Goal: Task Accomplishment & Management: Use online tool/utility

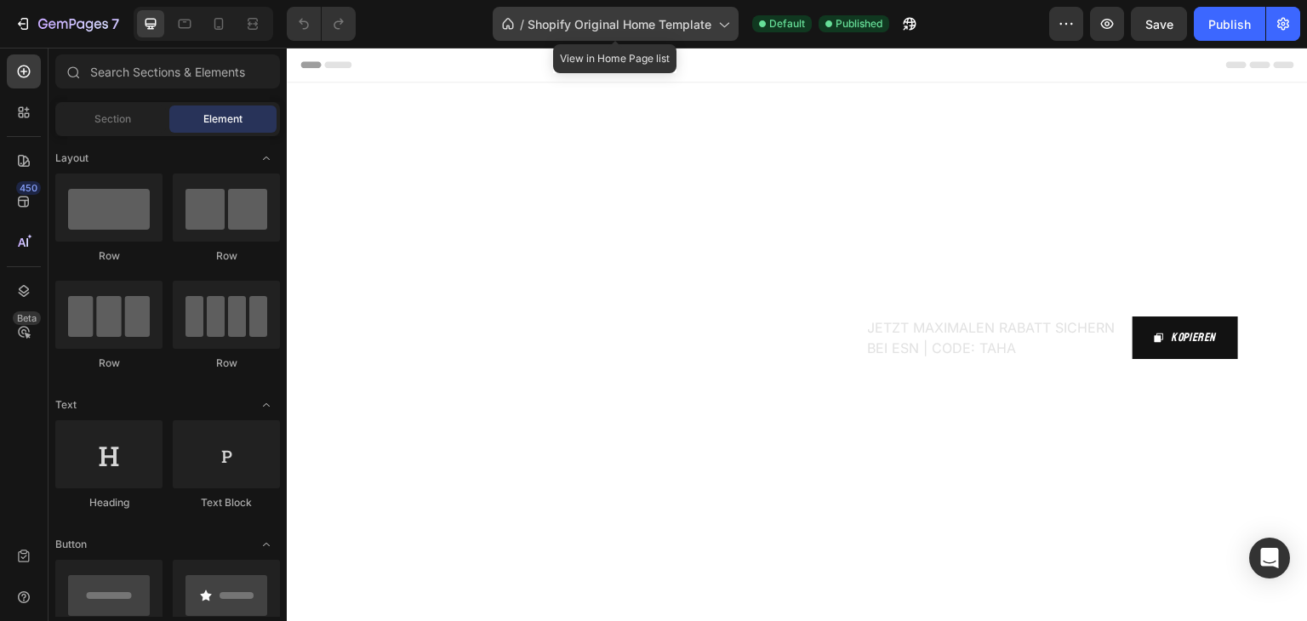
click at [657, 25] on span "Shopify Original Home Template" at bounding box center [620, 24] width 184 height 18
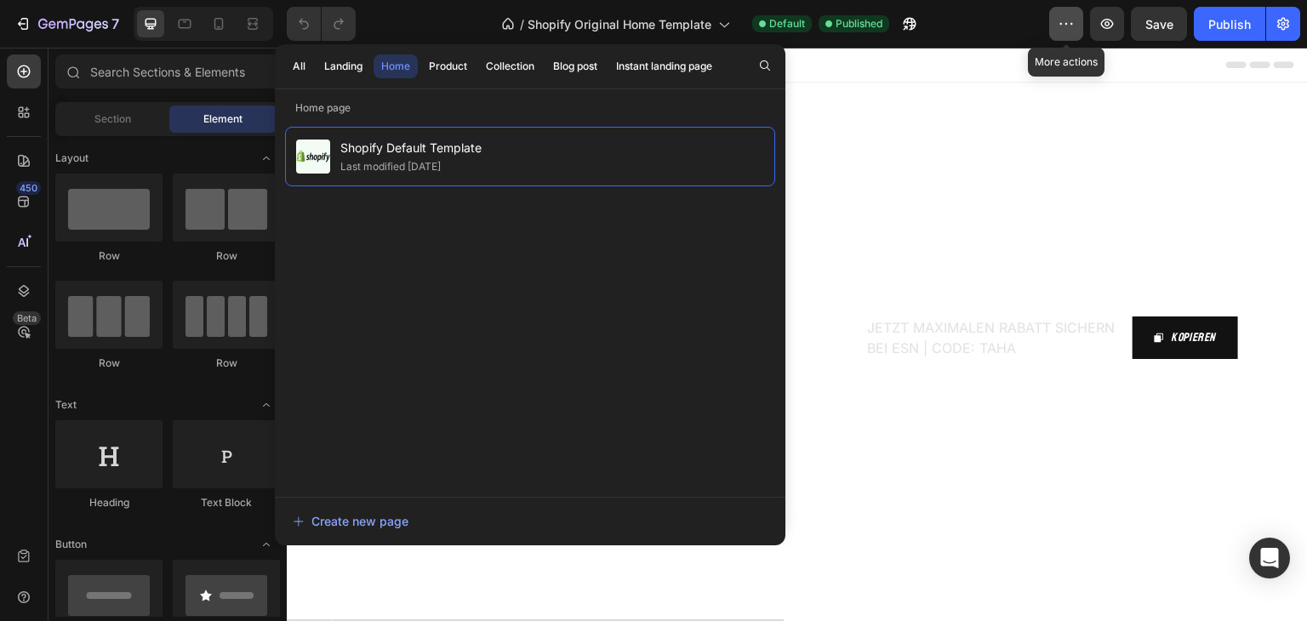
click at [1060, 28] on icon "button" at bounding box center [1066, 23] width 17 height 17
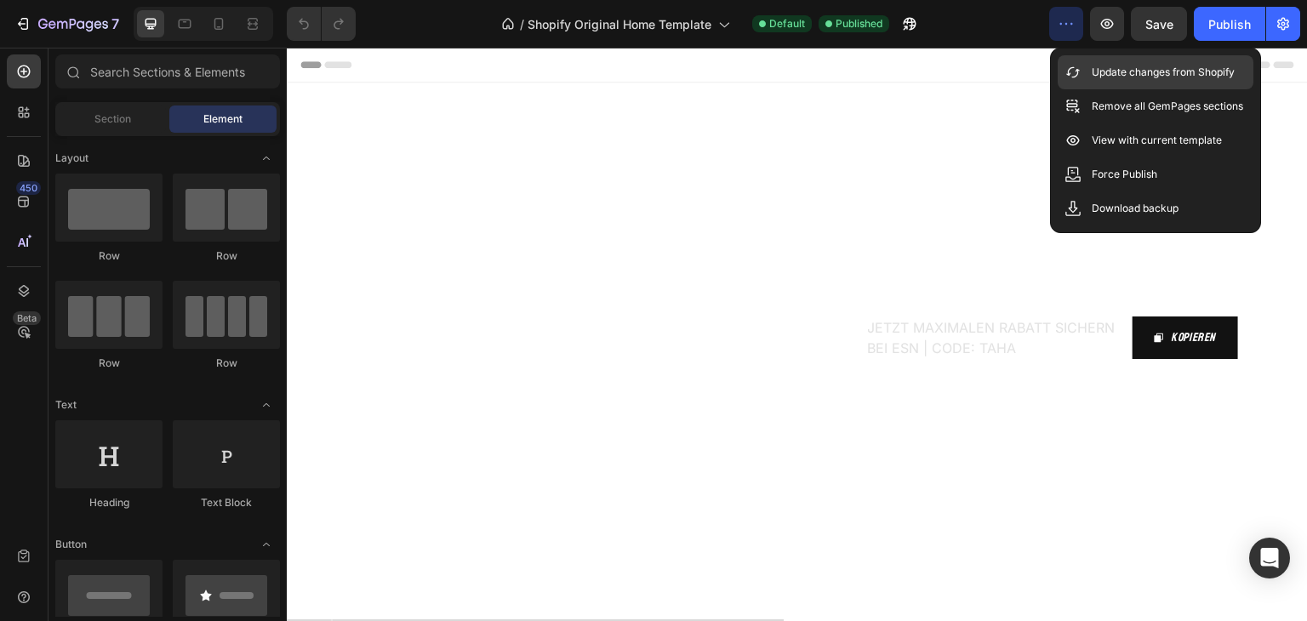
click at [1089, 89] on div "Update changes from Shopify" at bounding box center [1156, 106] width 196 height 34
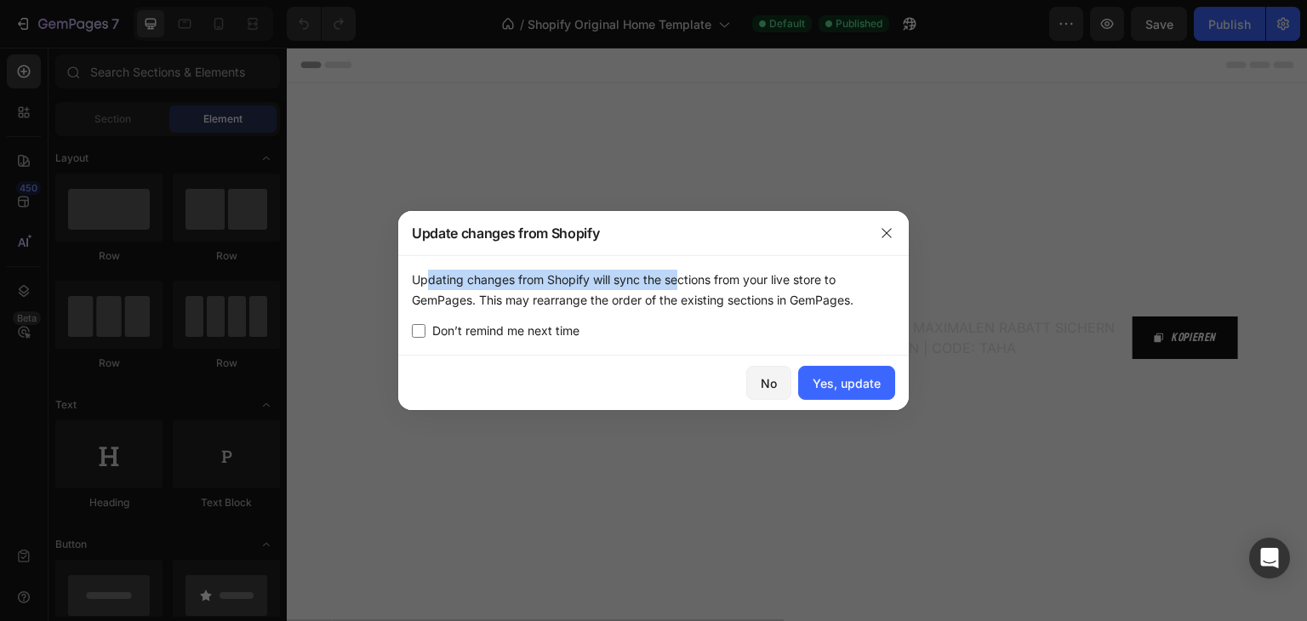
drag, startPoint x: 417, startPoint y: 275, endPoint x: 671, endPoint y: 288, distance: 254.8
click at [671, 288] on div "Updating changes from Shopify will sync the sections from your live store to Ge…" at bounding box center [653, 290] width 483 height 41
click at [848, 300] on div "Updating changes from Shopify will sync the sections from your live store to Ge…" at bounding box center [653, 290] width 483 height 41
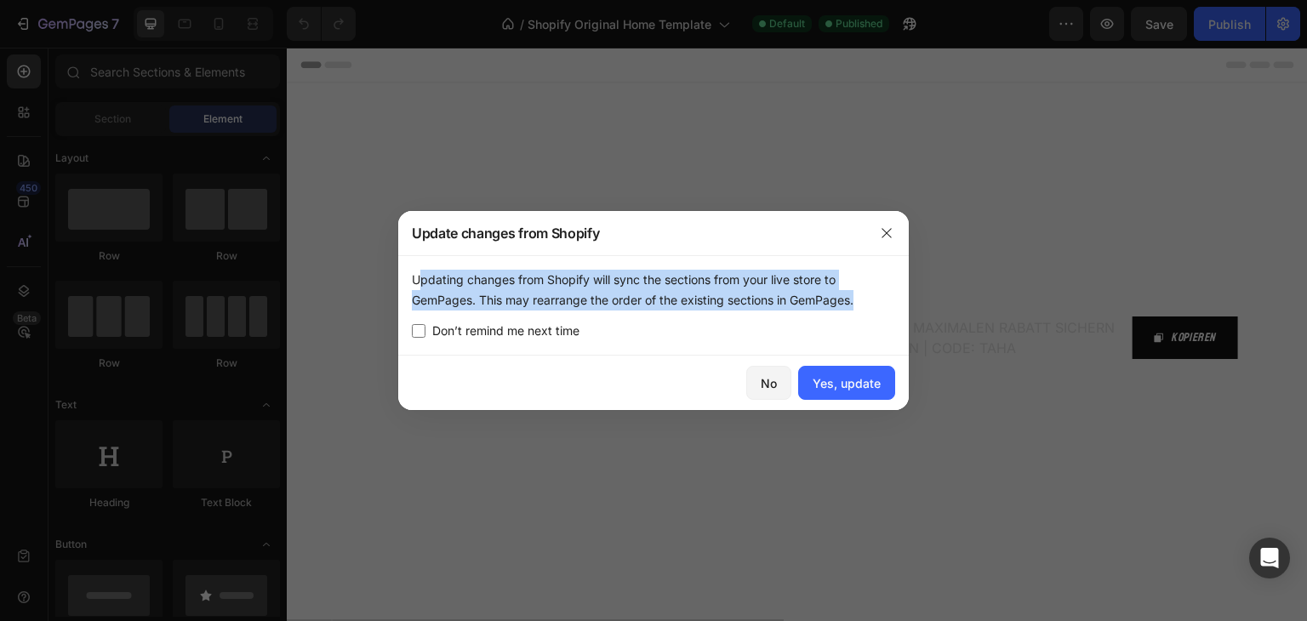
click at [848, 300] on div "Updating changes from Shopify will sync the sections from your live store to Ge…" at bounding box center [653, 290] width 483 height 41
copy div "Updating changes from Shopify will sync the sections from your live store to Ge…"
click at [415, 271] on div "Updating changes from Shopify will sync the sections from your live store to Ge…" at bounding box center [653, 290] width 483 height 41
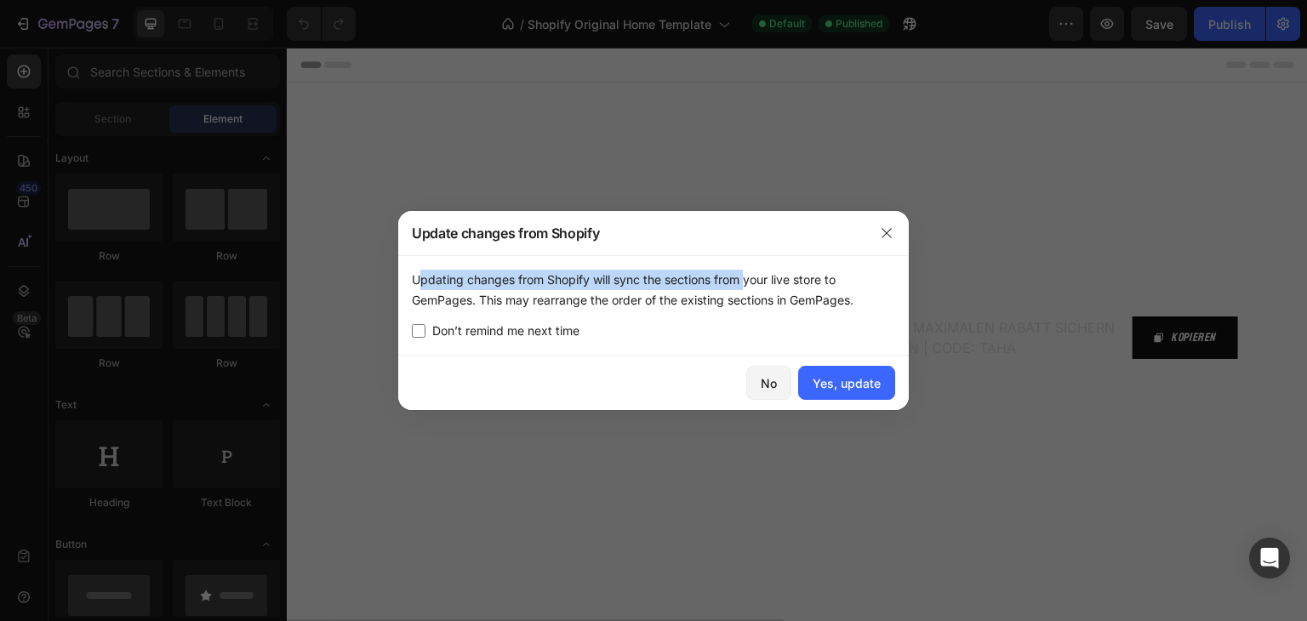
drag, startPoint x: 415, startPoint y: 271, endPoint x: 741, endPoint y: 277, distance: 326.0
click at [741, 277] on div "Updating changes from Shopify will sync the sections from your live store to Ge…" at bounding box center [653, 290] width 483 height 41
click at [894, 239] on button "button" at bounding box center [886, 233] width 27 height 27
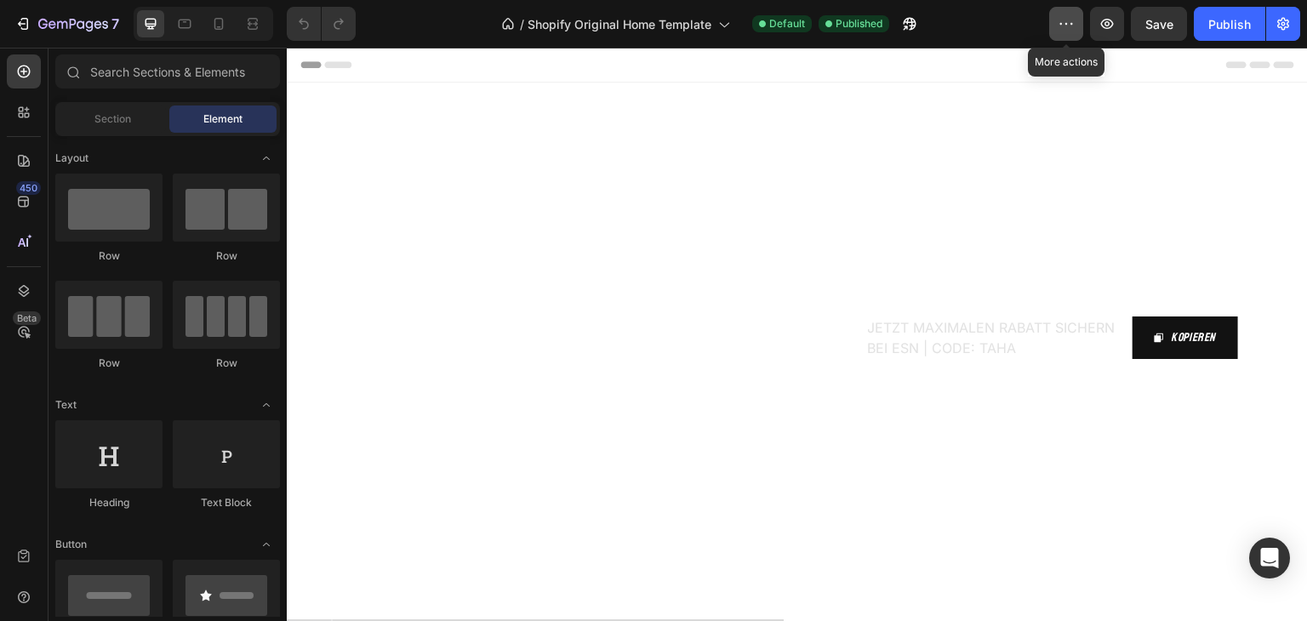
click at [1068, 26] on icon "button" at bounding box center [1066, 23] width 17 height 17
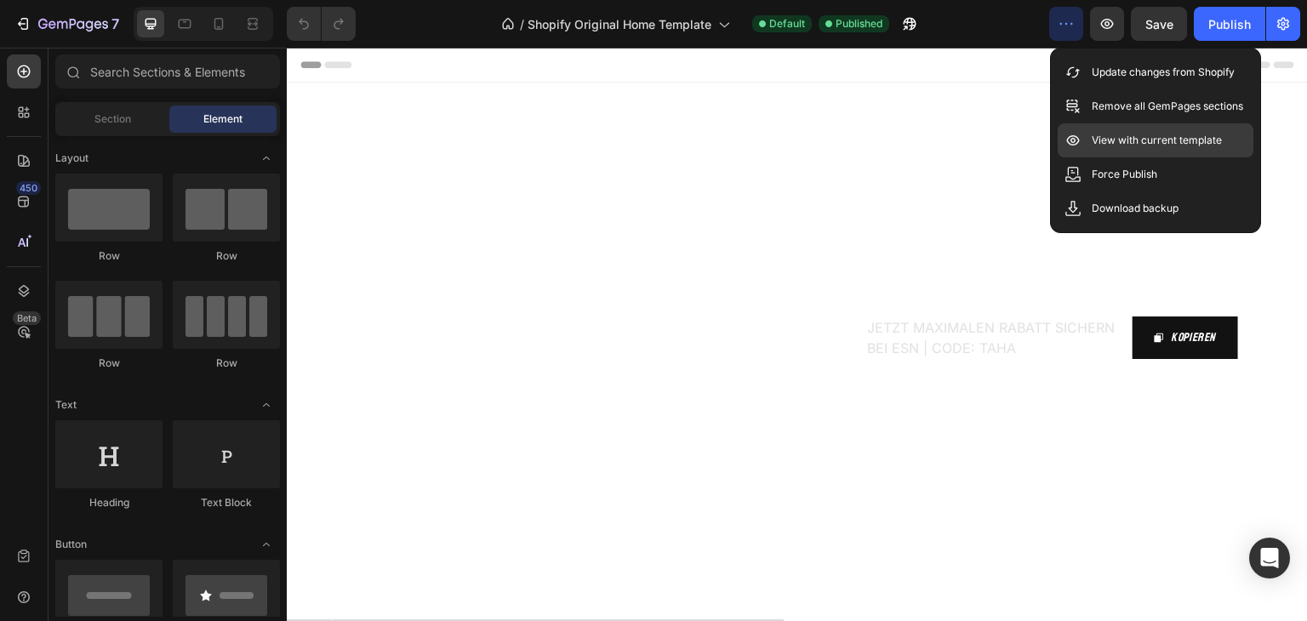
click at [1106, 134] on p "View with current template" at bounding box center [1157, 140] width 130 height 17
click at [1100, 191] on div "Force Publish" at bounding box center [1156, 208] width 196 height 34
click at [1101, 183] on video "Background Image" at bounding box center [797, 370] width 1021 height 574
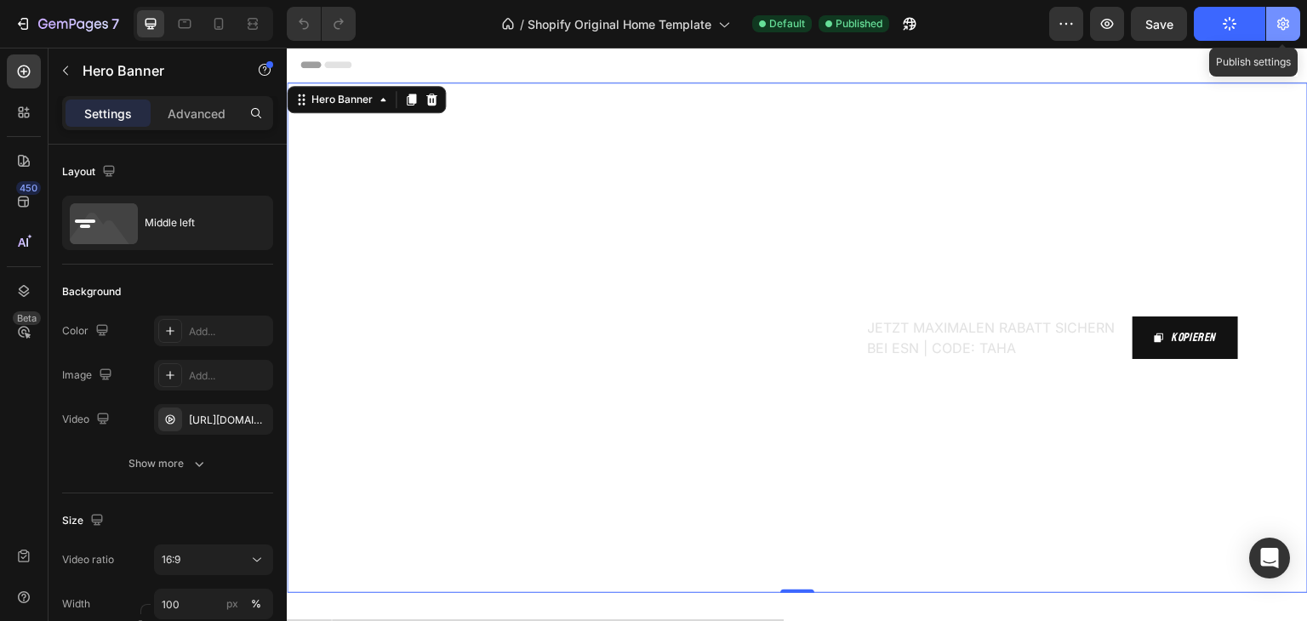
click at [1294, 31] on button "button" at bounding box center [1283, 24] width 34 height 34
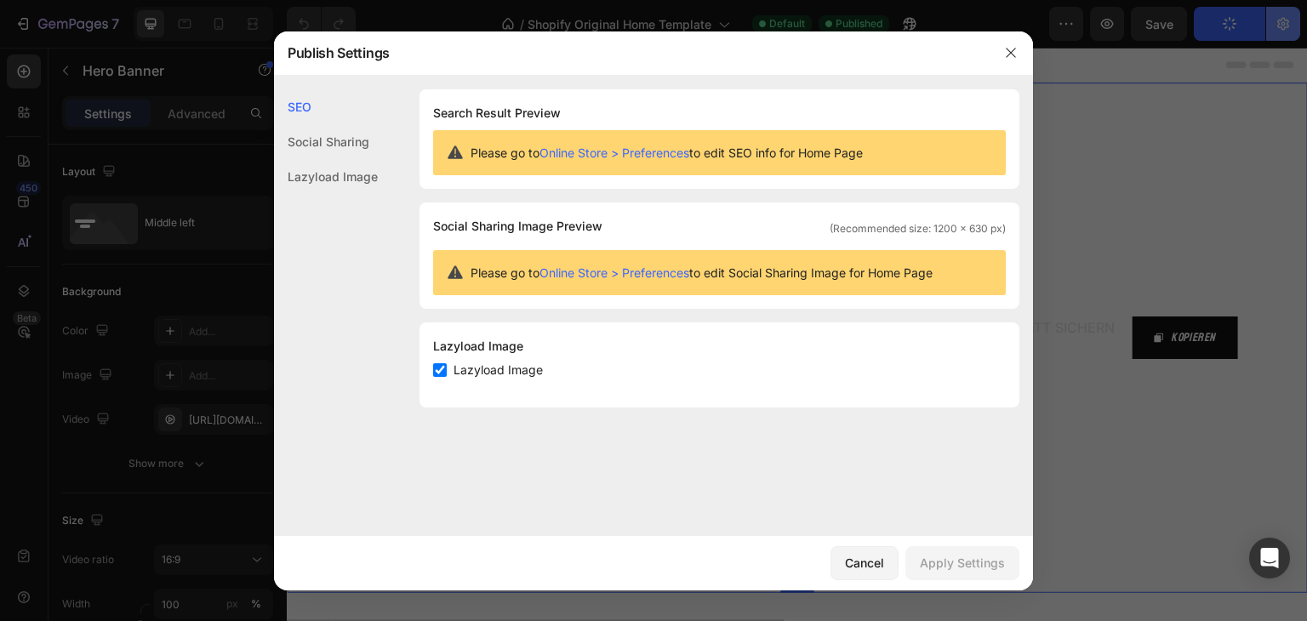
click at [1294, 31] on div at bounding box center [653, 310] width 1307 height 621
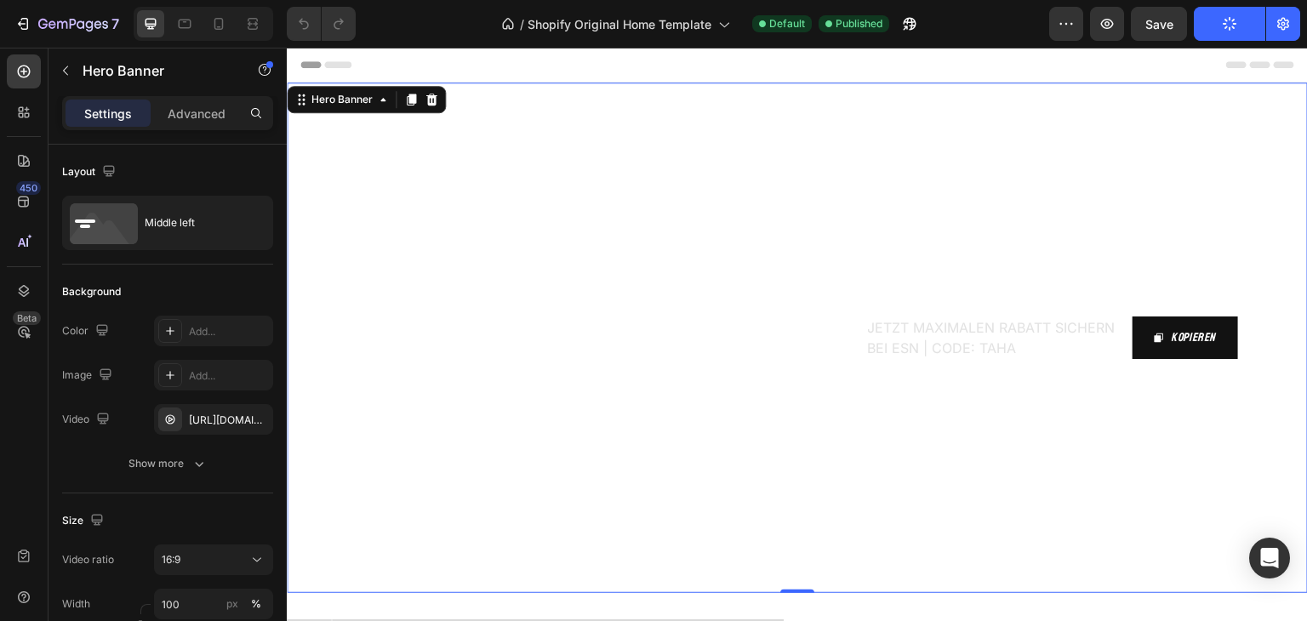
click at [1234, 42] on div "7 / Shopify Original Home Template Default Published Preview Save Publish" at bounding box center [653, 24] width 1307 height 49
click at [1270, 34] on button "button" at bounding box center [1283, 24] width 34 height 34
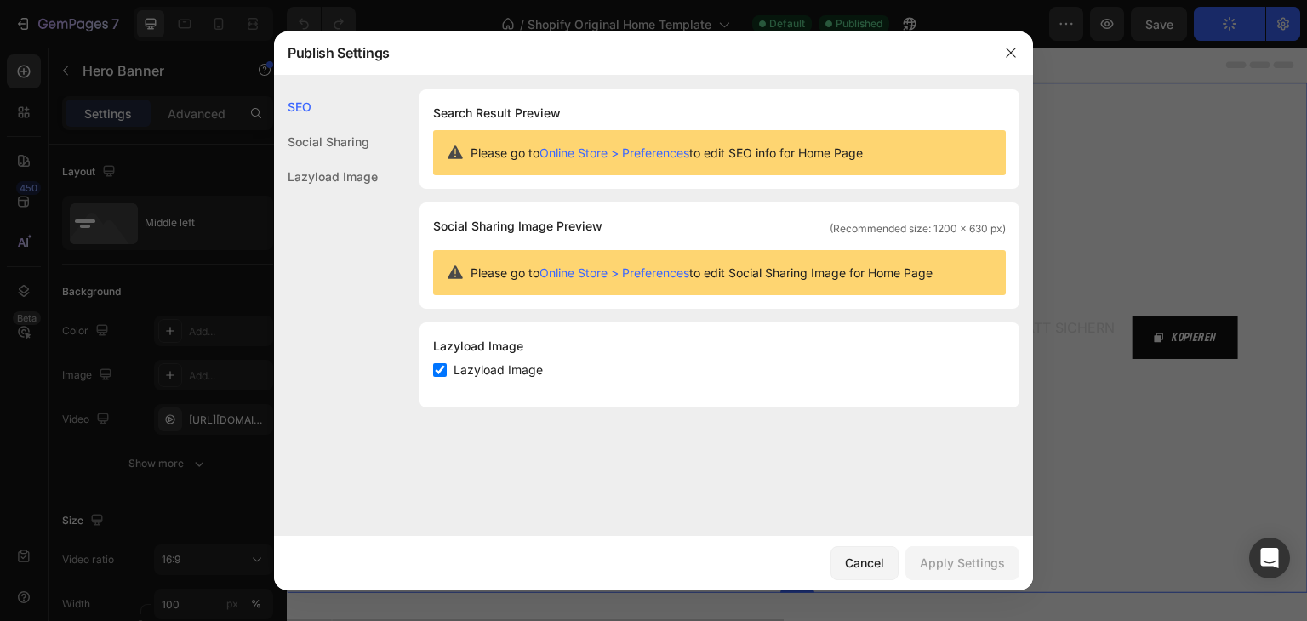
click at [340, 159] on div "Social Sharing" at bounding box center [326, 176] width 104 height 35
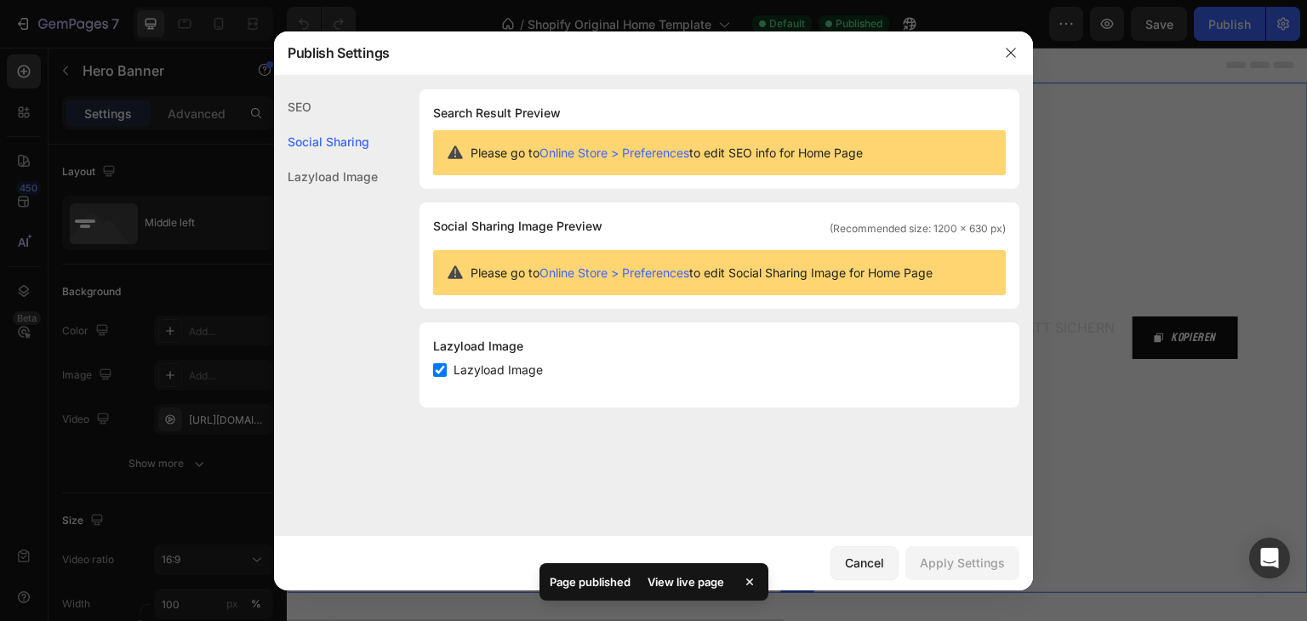
click at [335, 173] on div "Lazyload Image" at bounding box center [326, 176] width 104 height 35
click at [313, 124] on div "SEO" at bounding box center [326, 141] width 104 height 35
click at [1006, 59] on icon "button" at bounding box center [1011, 53] width 14 height 14
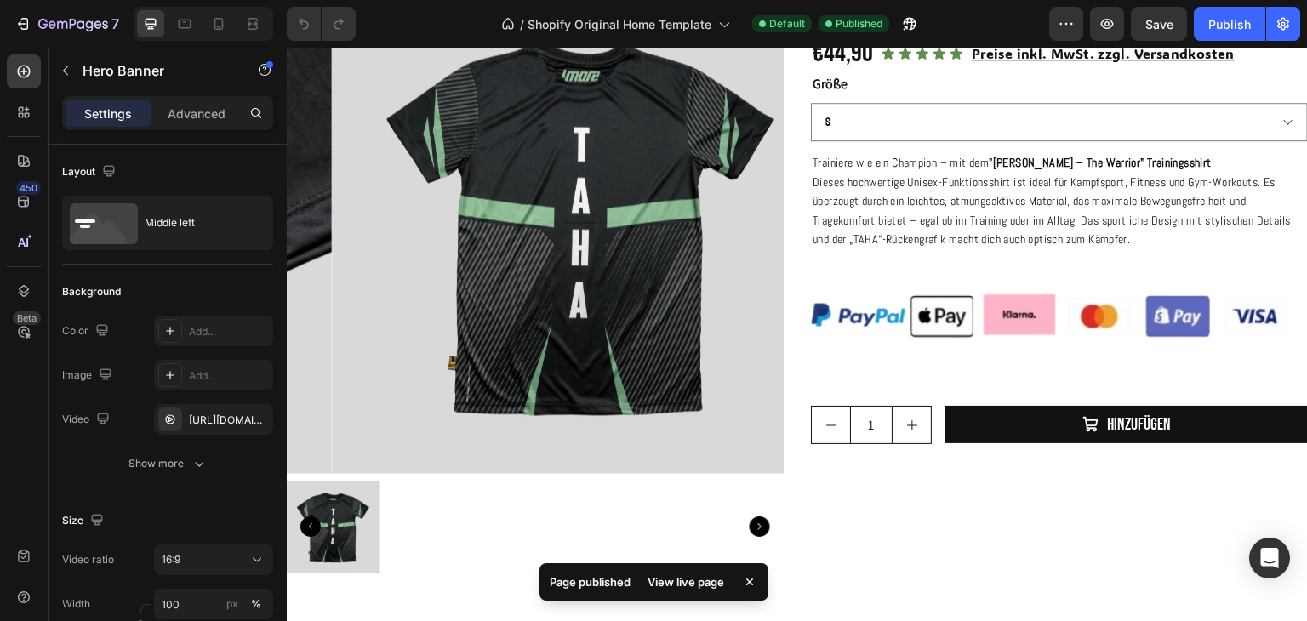
scroll to position [495, 0]
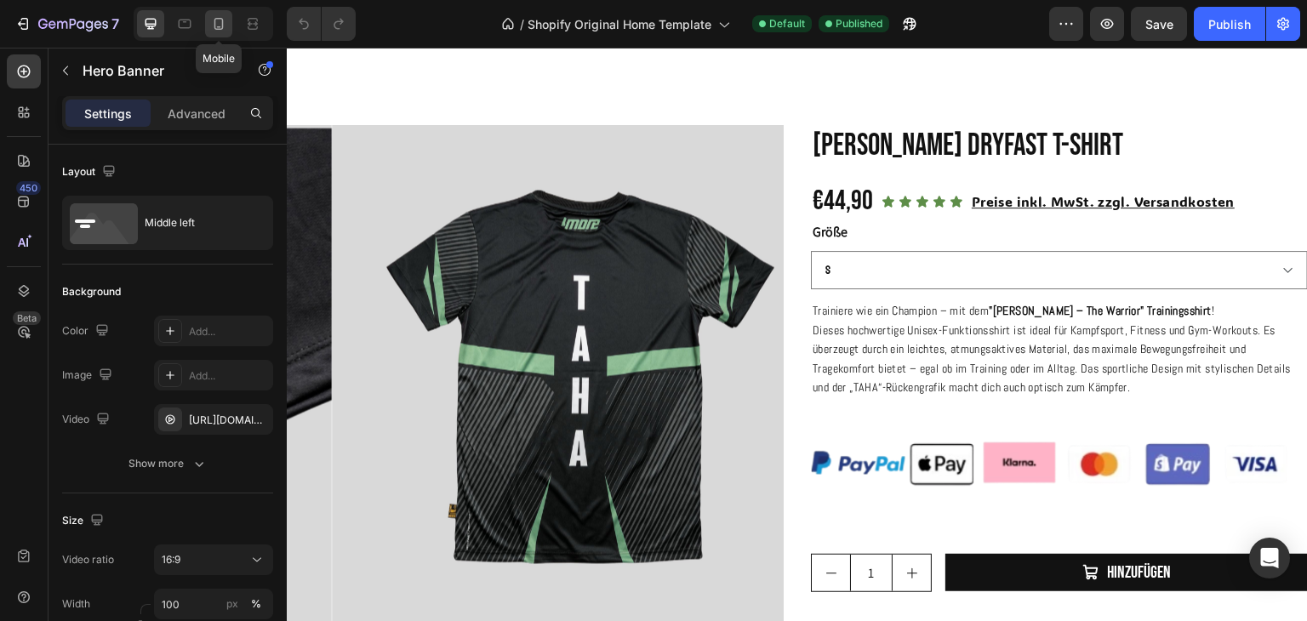
click at [213, 29] on icon at bounding box center [218, 23] width 17 height 17
type input "100%"
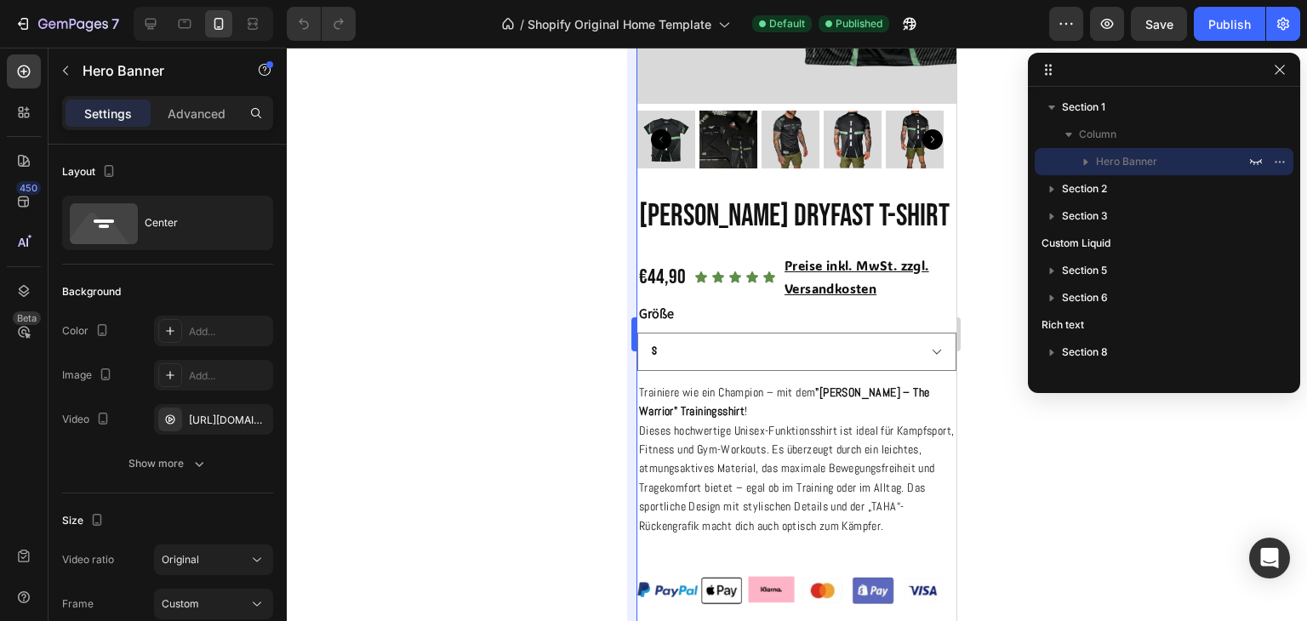
scroll to position [436, 0]
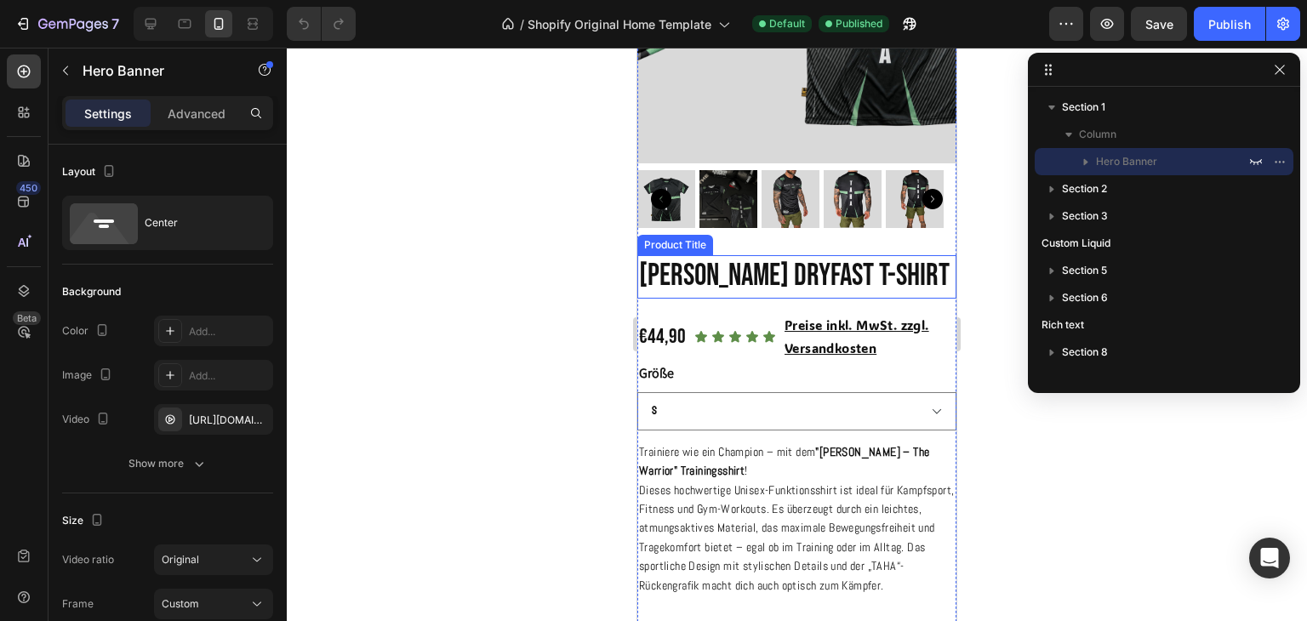
click at [689, 256] on h2 "[PERSON_NAME] Dryfast T-Shirt" at bounding box center [796, 276] width 319 height 43
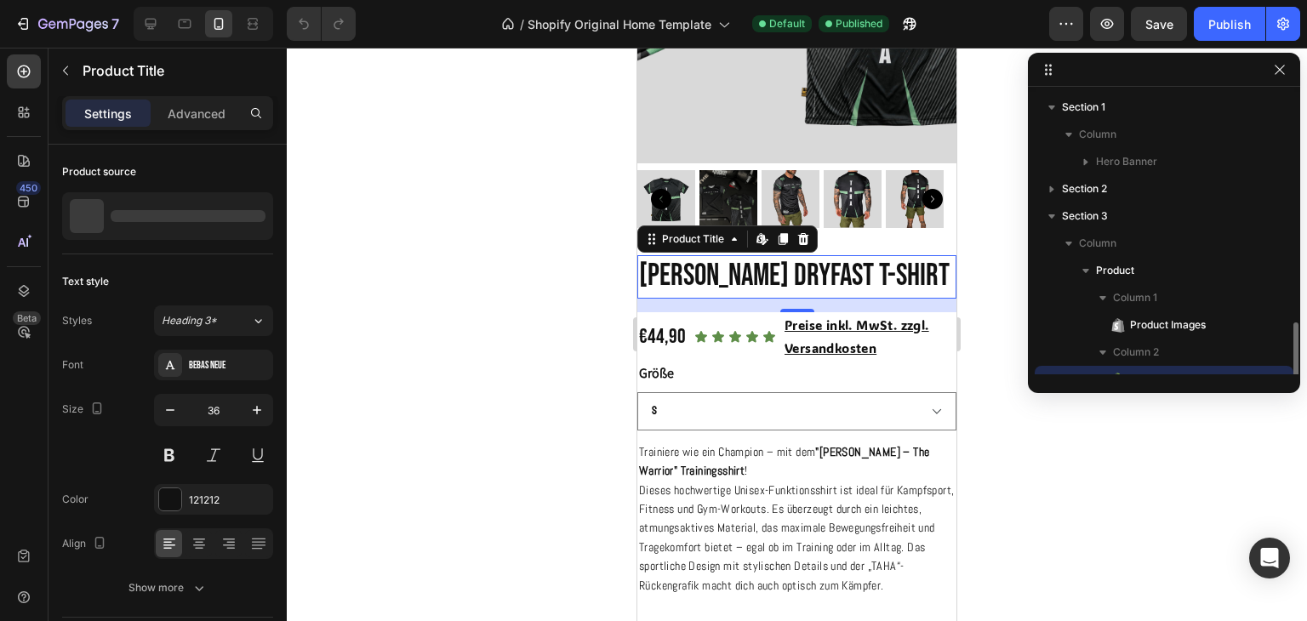
scroll to position [158, 0]
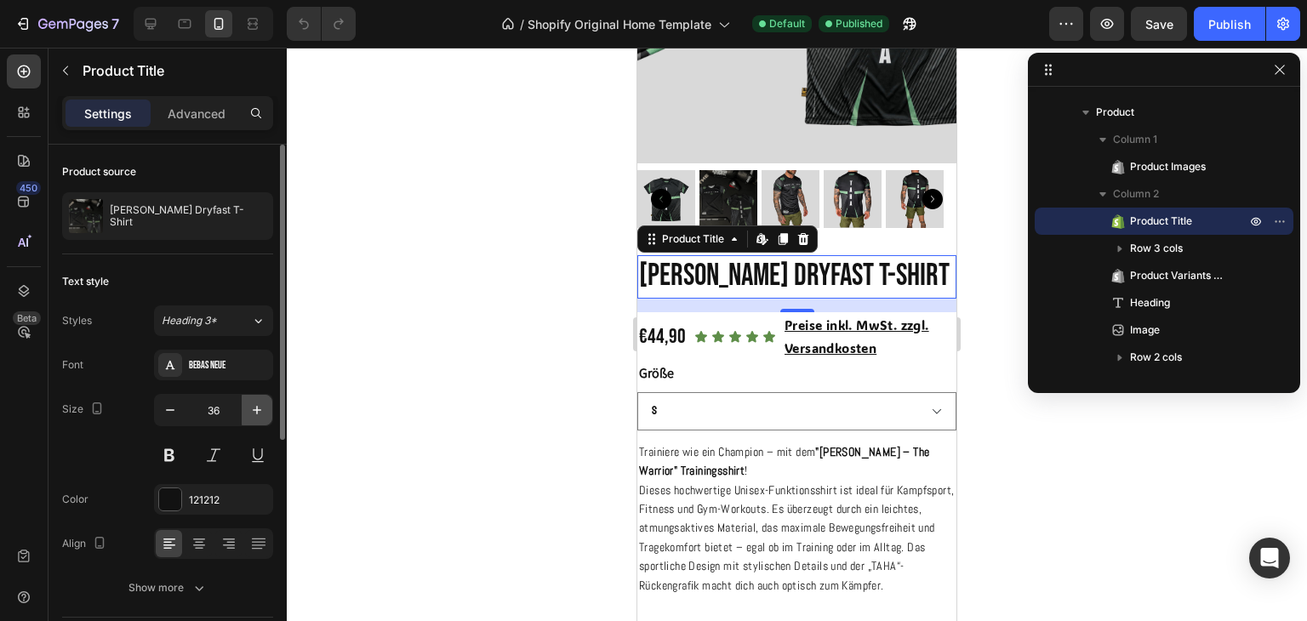
click at [244, 409] on button "button" at bounding box center [257, 410] width 31 height 31
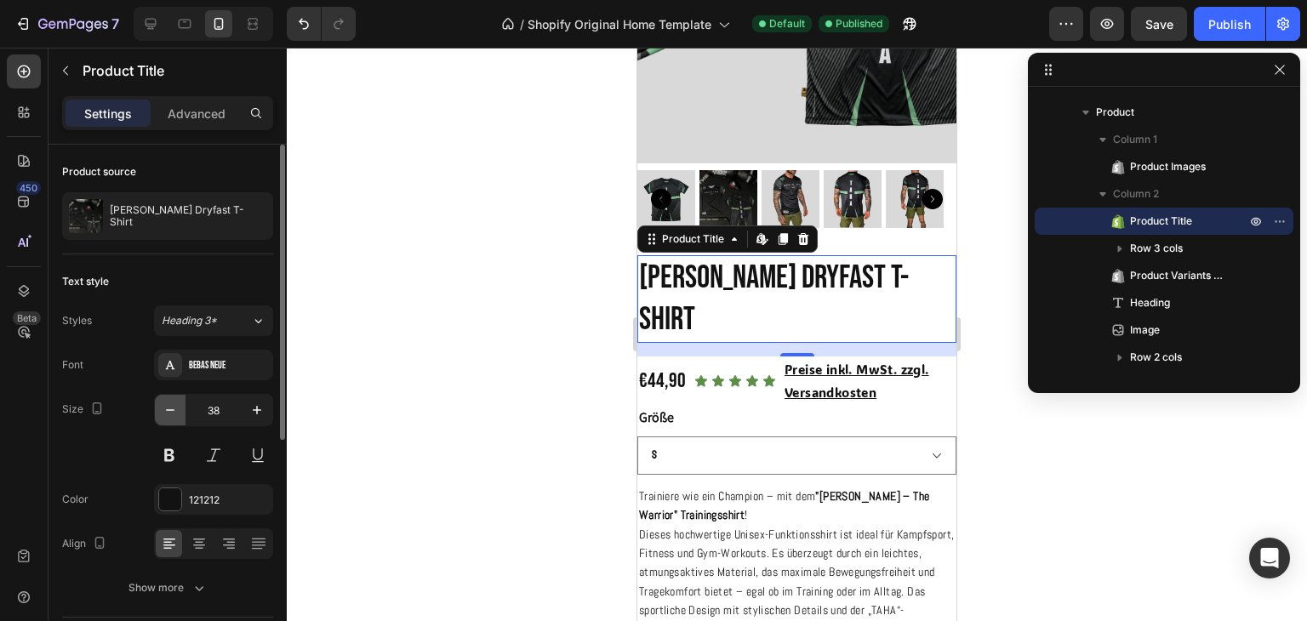
click at [166, 411] on icon "button" at bounding box center [170, 410] width 17 height 17
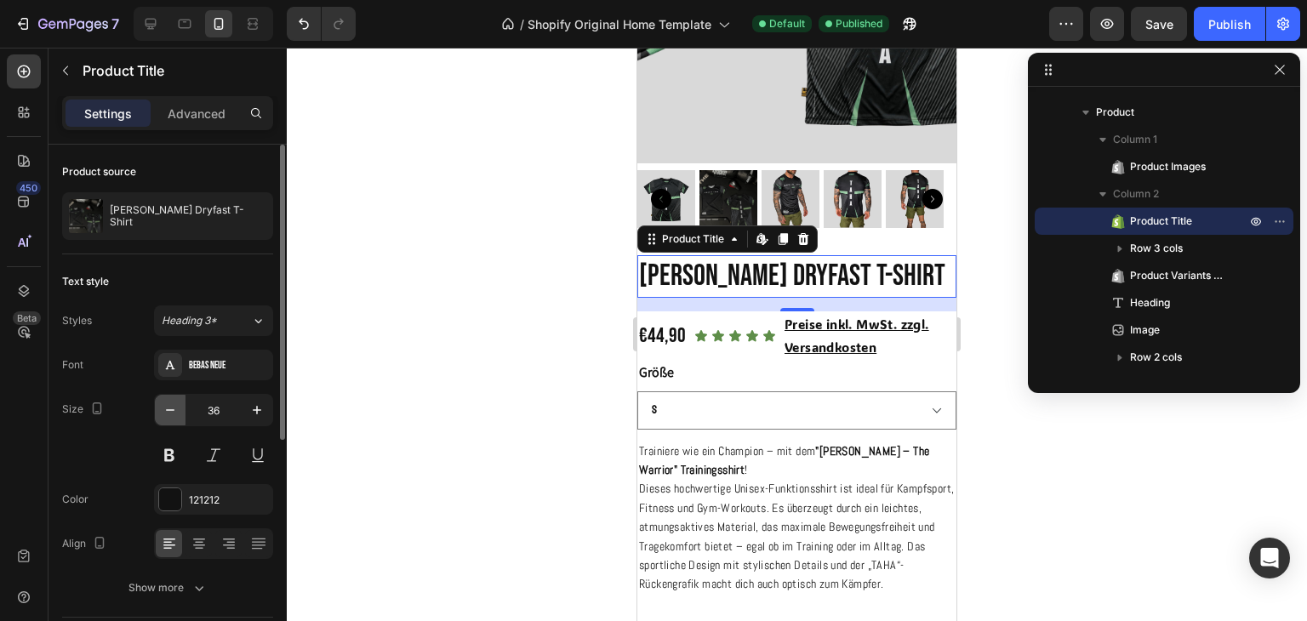
type input "35"
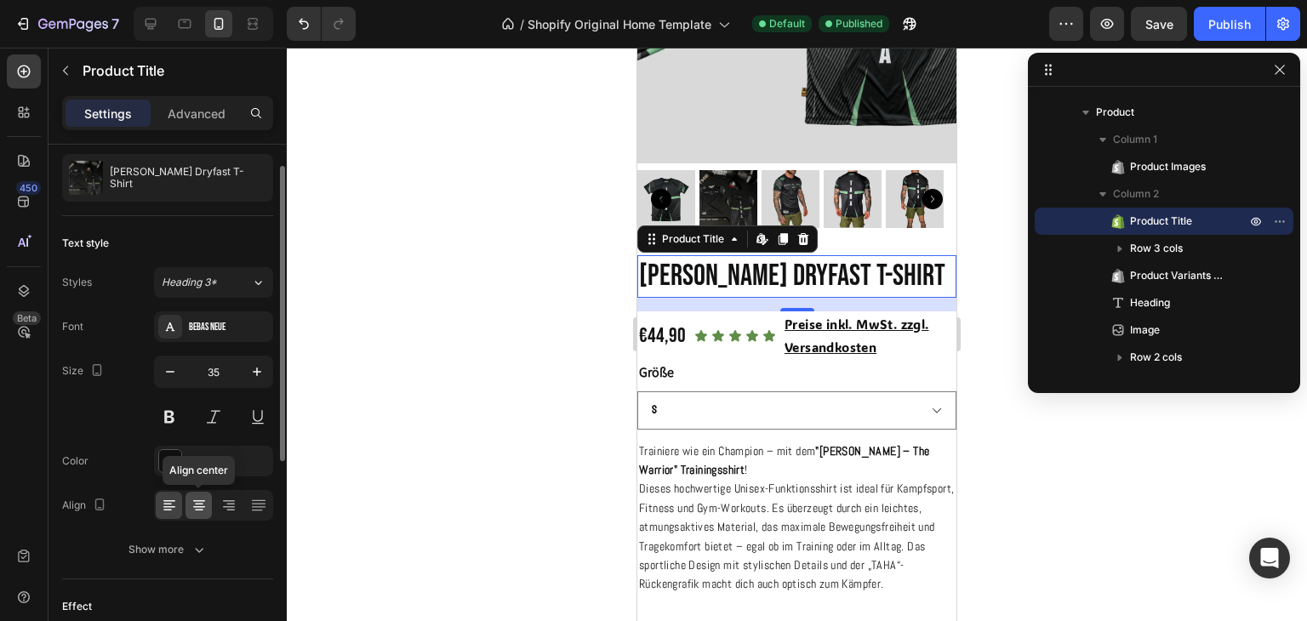
click at [202, 498] on icon at bounding box center [199, 505] width 17 height 17
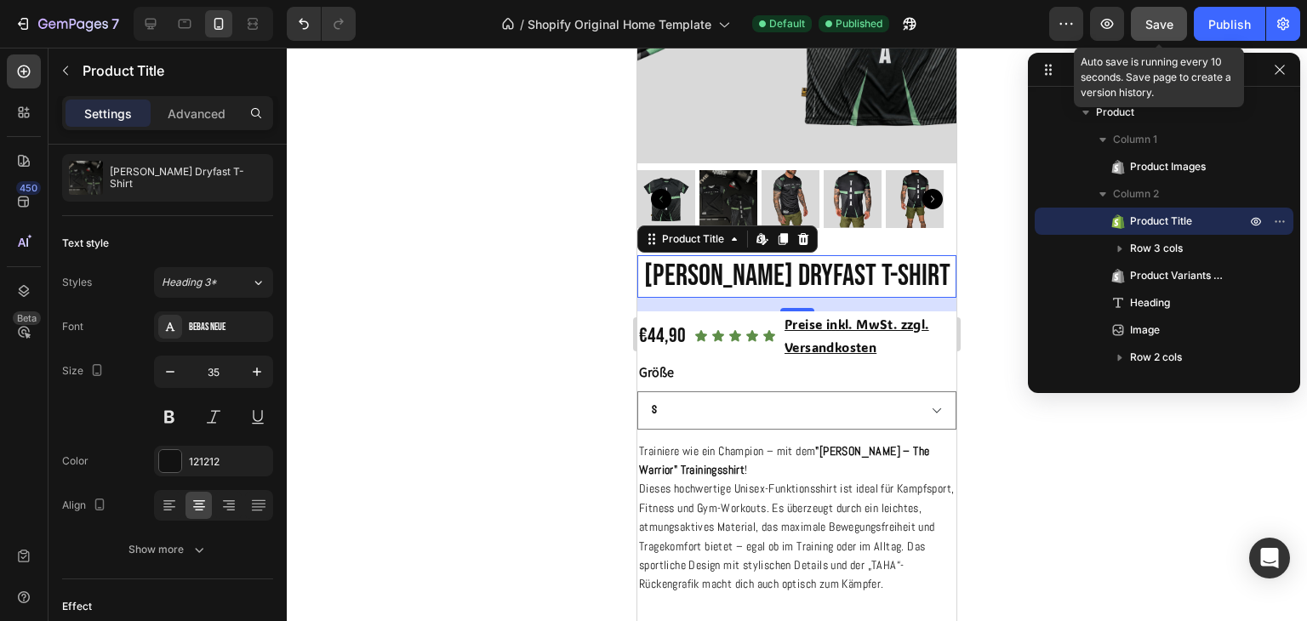
click at [1177, 19] on button "Save" at bounding box center [1159, 24] width 56 height 34
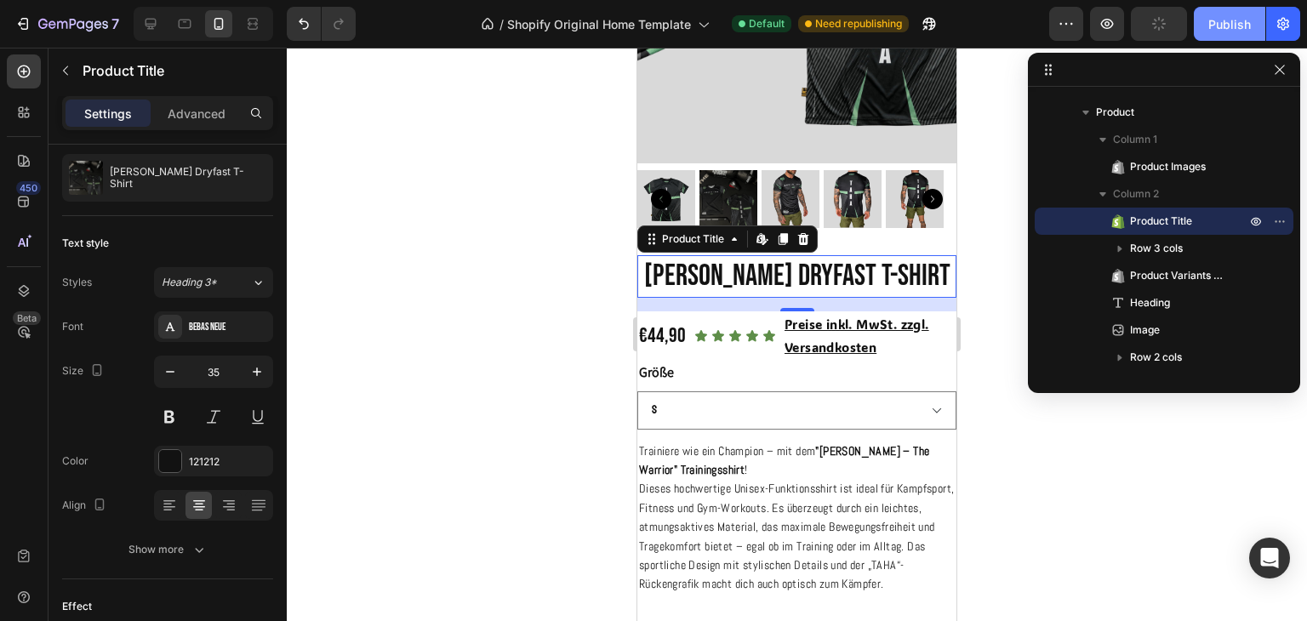
click at [1249, 20] on div "Publish" at bounding box center [1230, 24] width 43 height 18
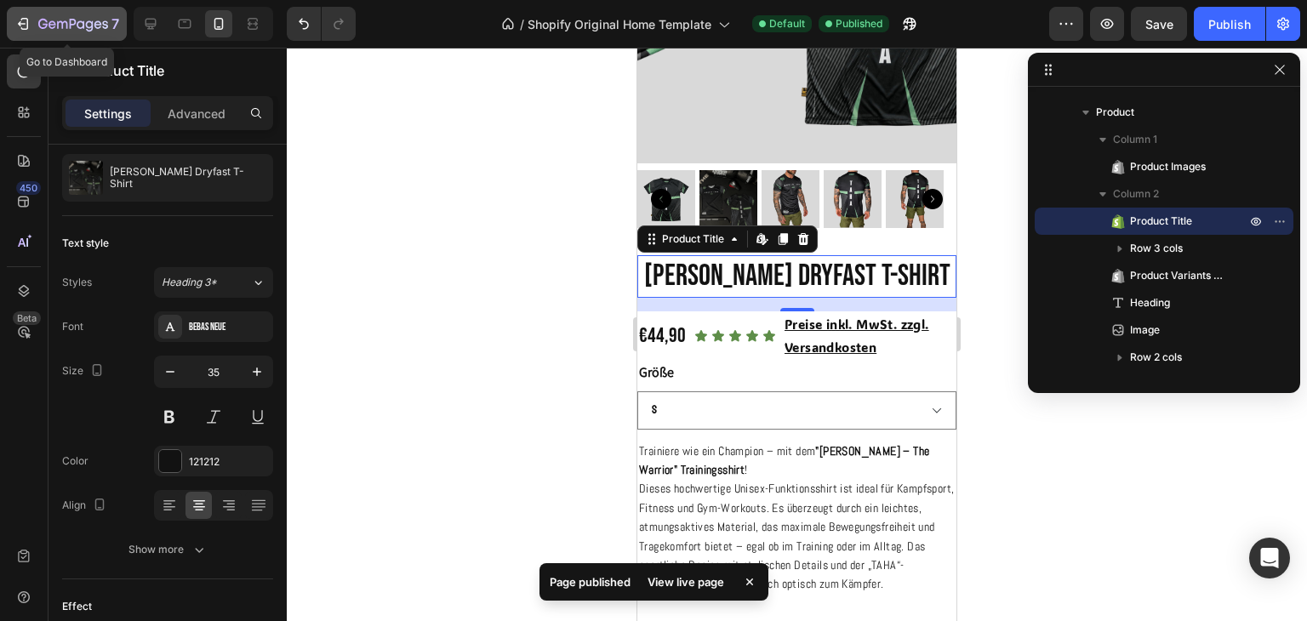
click at [14, 30] on icon "button" at bounding box center [22, 23] width 17 height 17
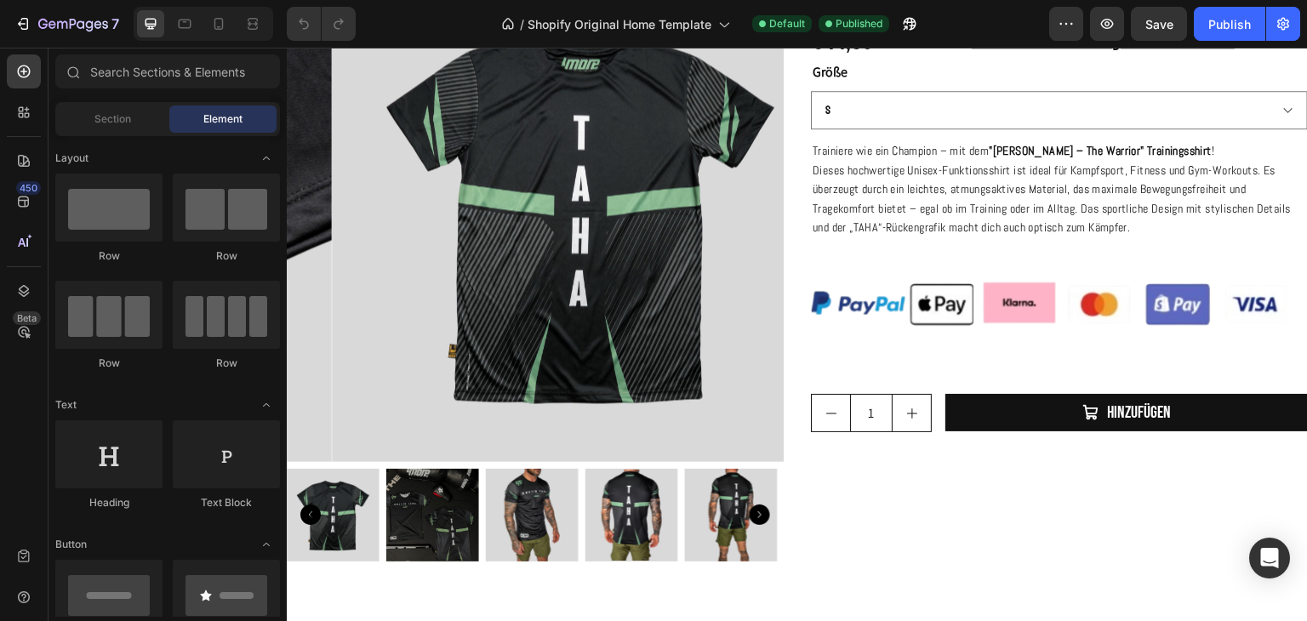
scroll to position [657, 0]
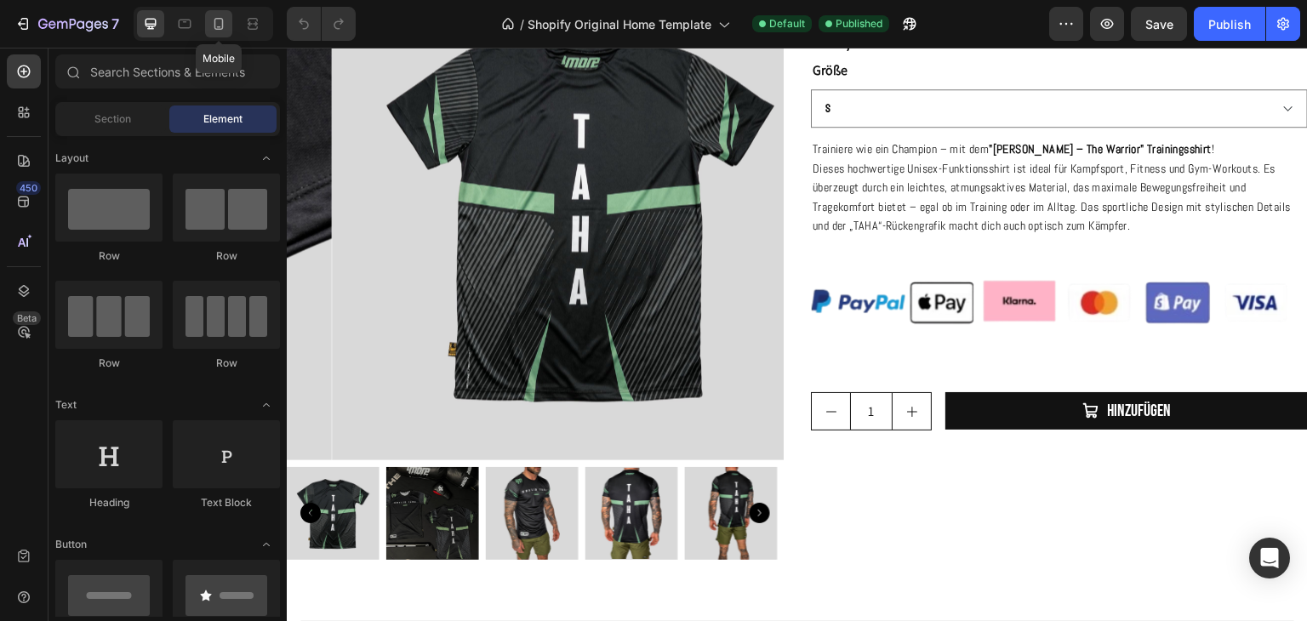
click at [221, 16] on icon at bounding box center [218, 23] width 17 height 17
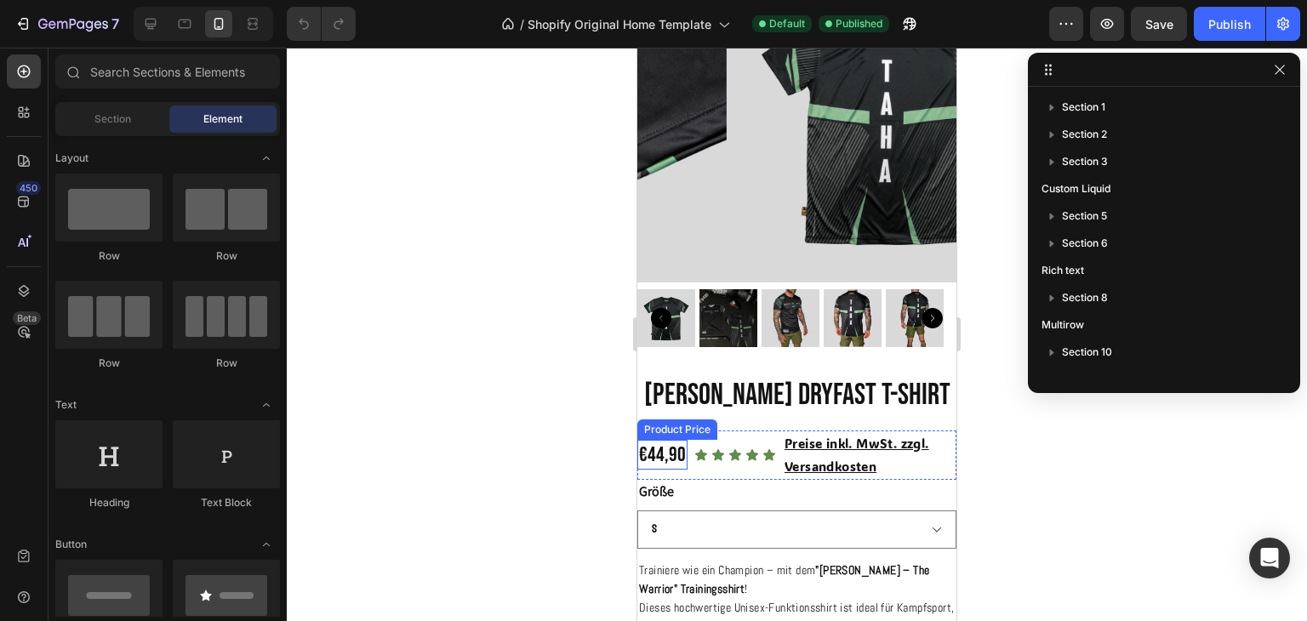
click at [656, 440] on div "€44,90" at bounding box center [662, 455] width 50 height 30
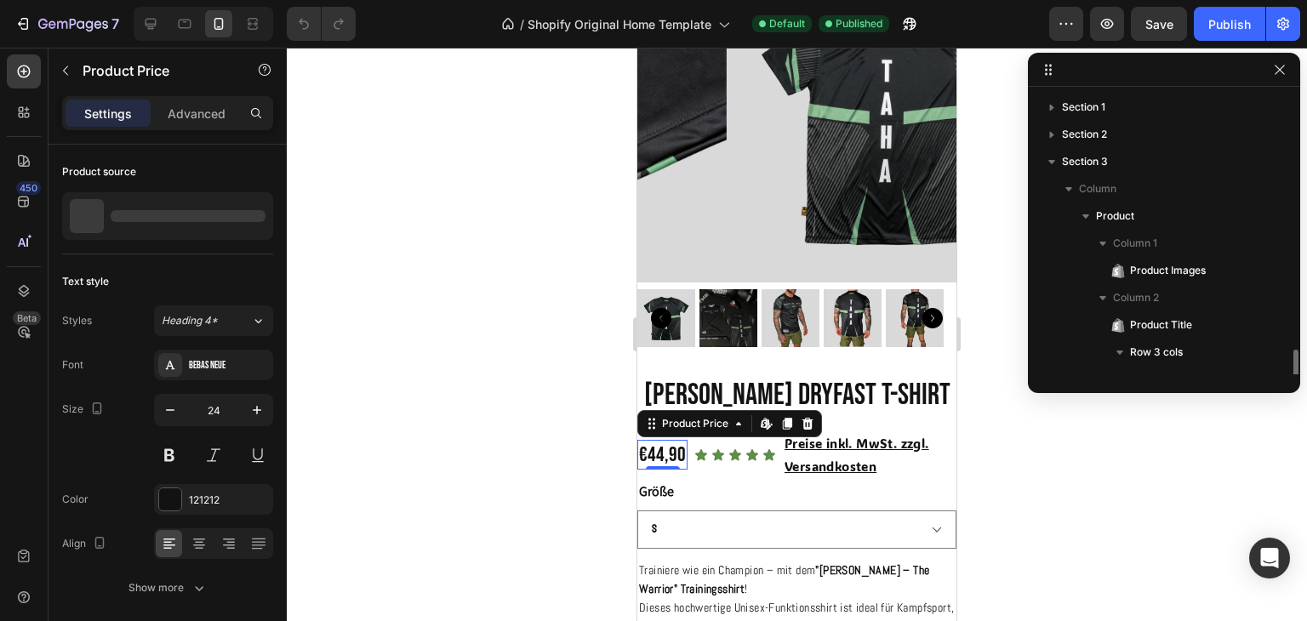
scroll to position [186, 0]
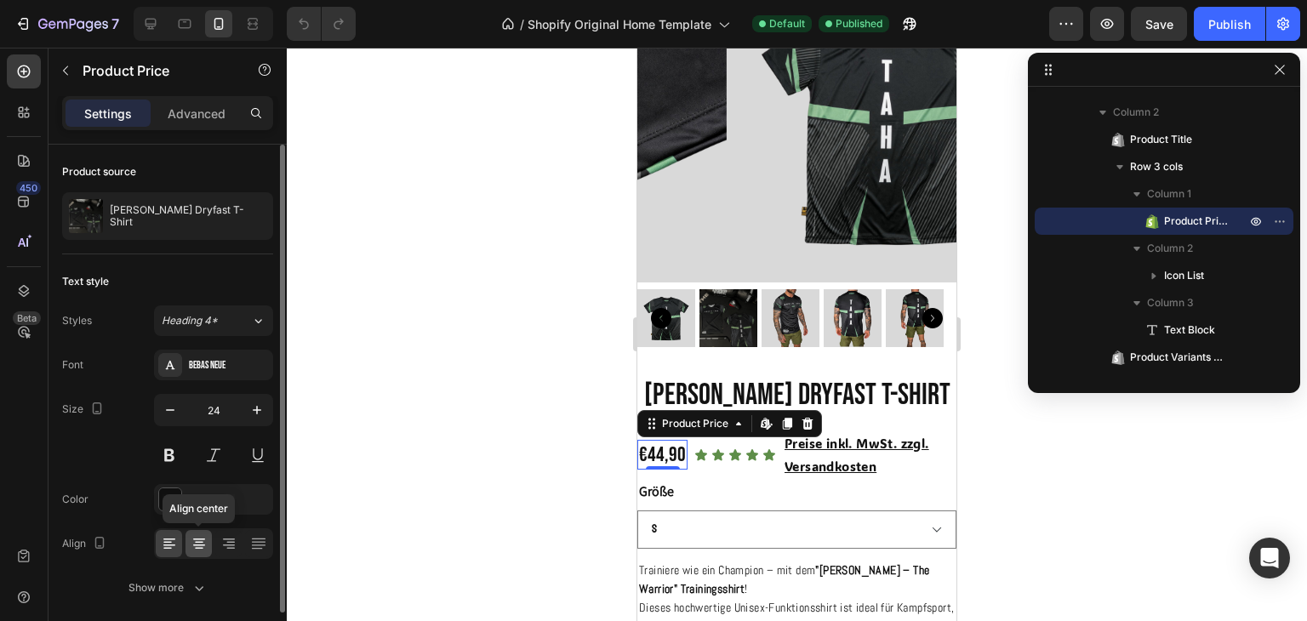
click at [187, 551] on div at bounding box center [199, 543] width 26 height 27
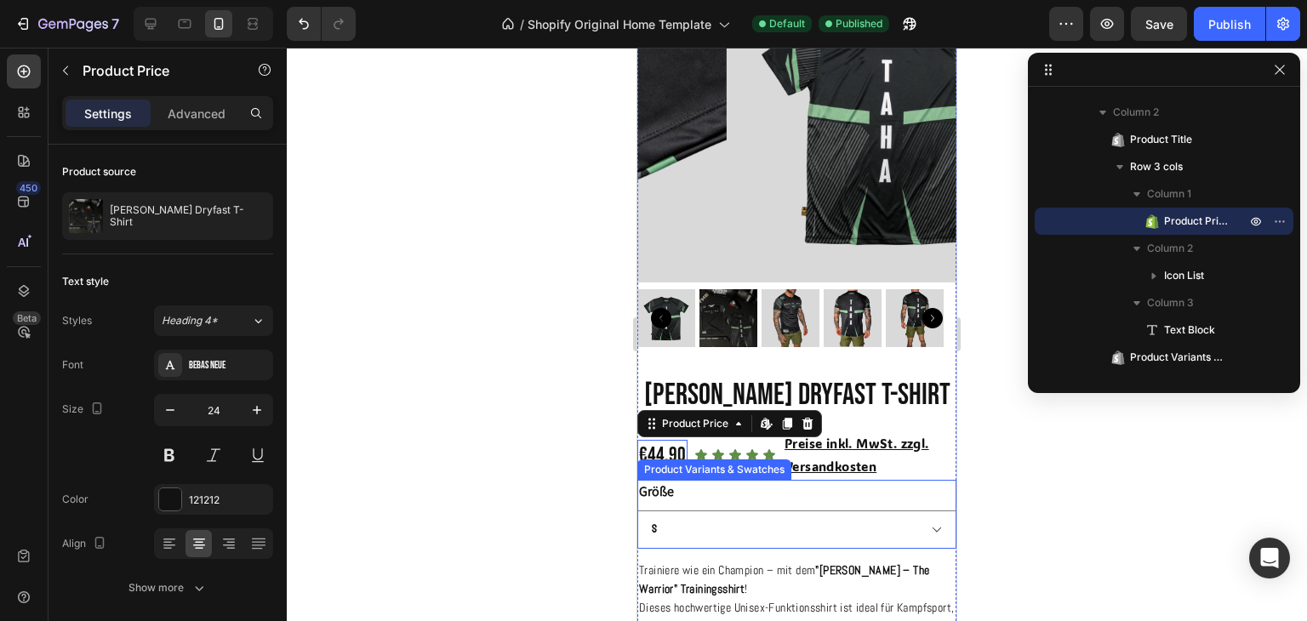
click at [711, 462] on div "Product Variants & Swatches" at bounding box center [714, 469] width 147 height 15
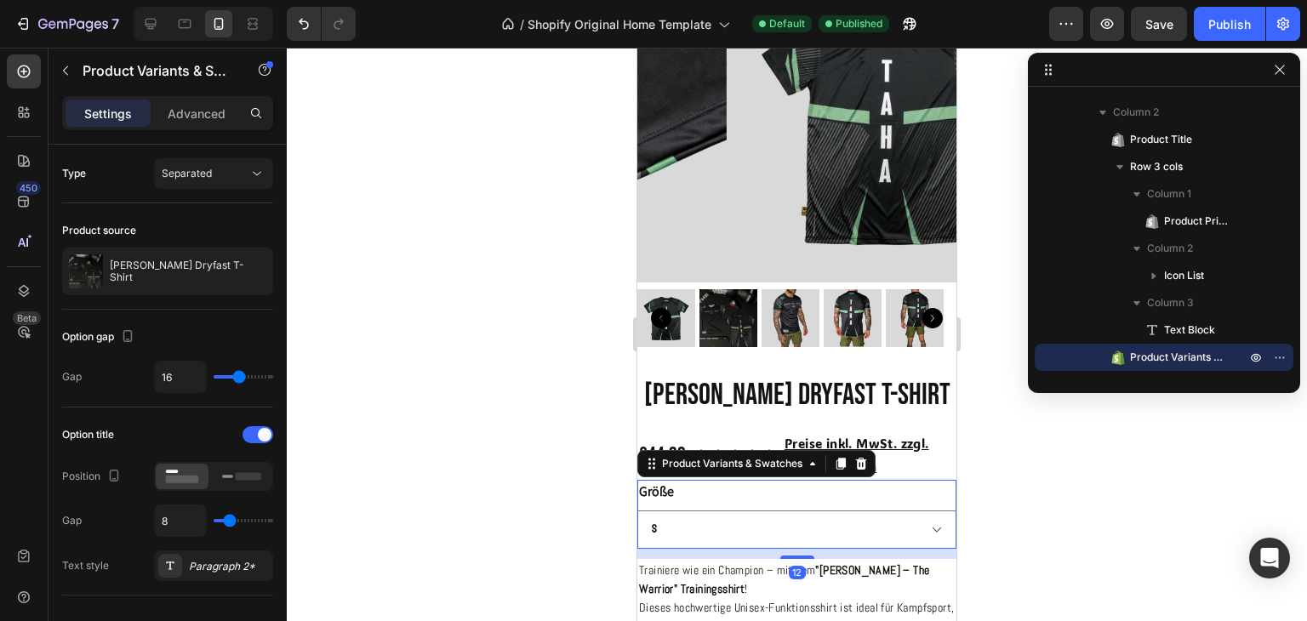
click at [545, 434] on div at bounding box center [797, 335] width 1020 height 574
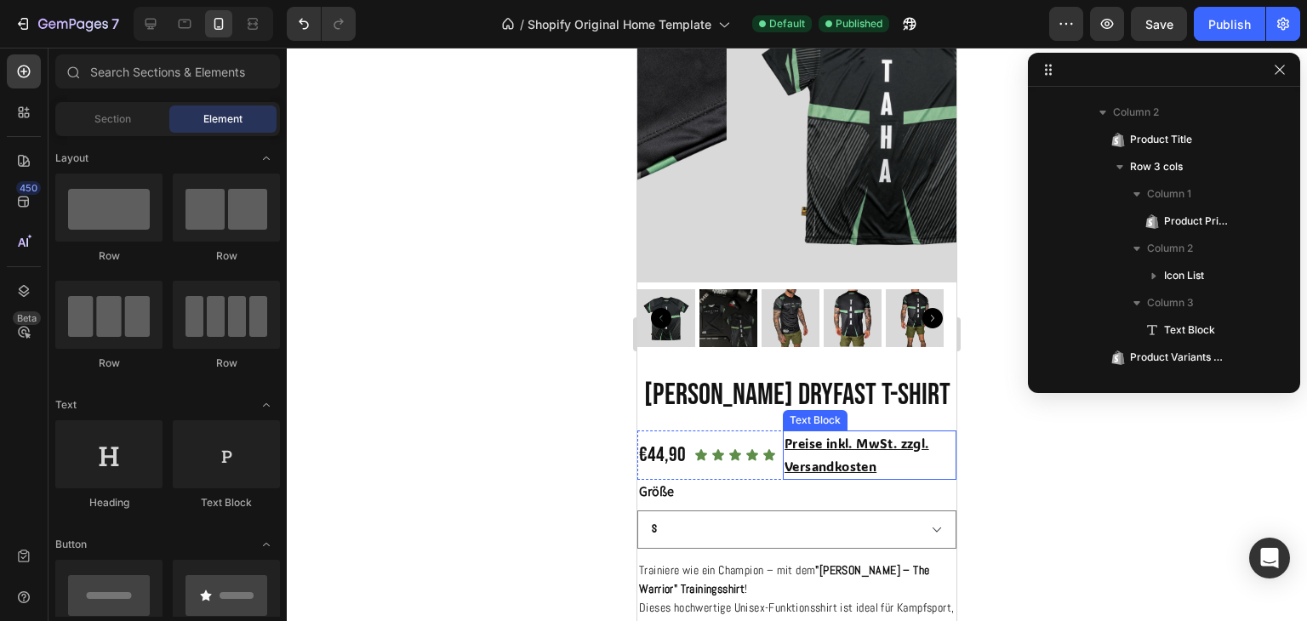
click at [785, 435] on u "Preise inkl. MwSt. zzgl. Versandkosten" at bounding box center [857, 455] width 145 height 40
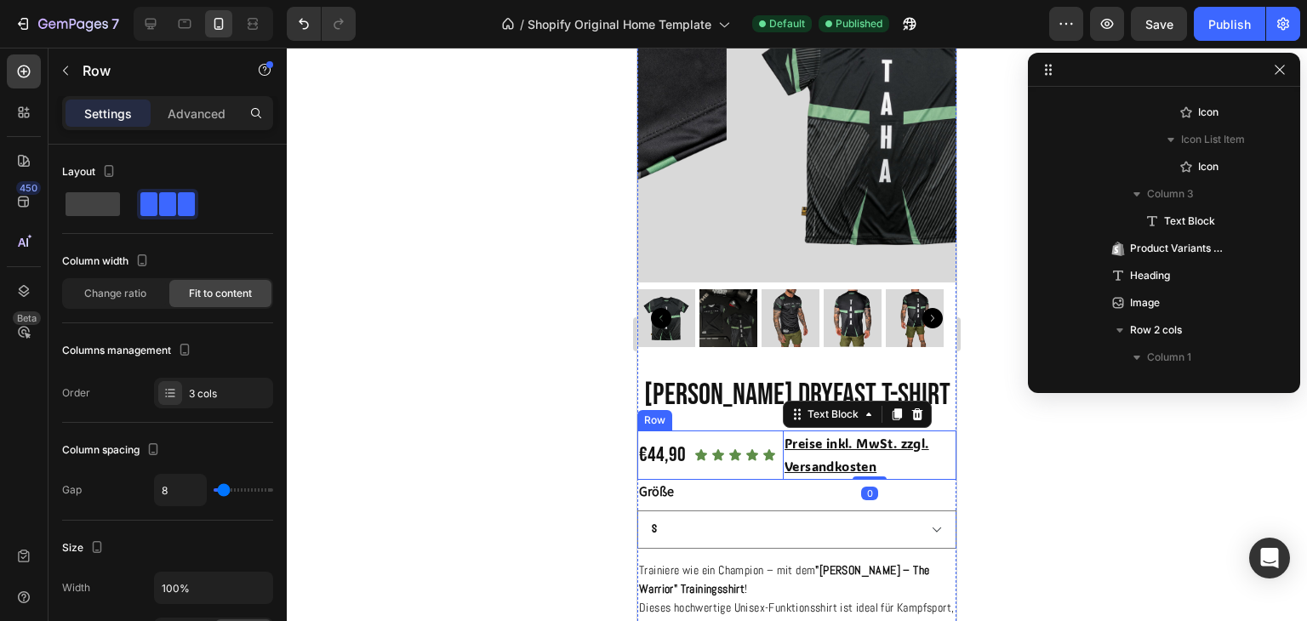
scroll to position [131, 0]
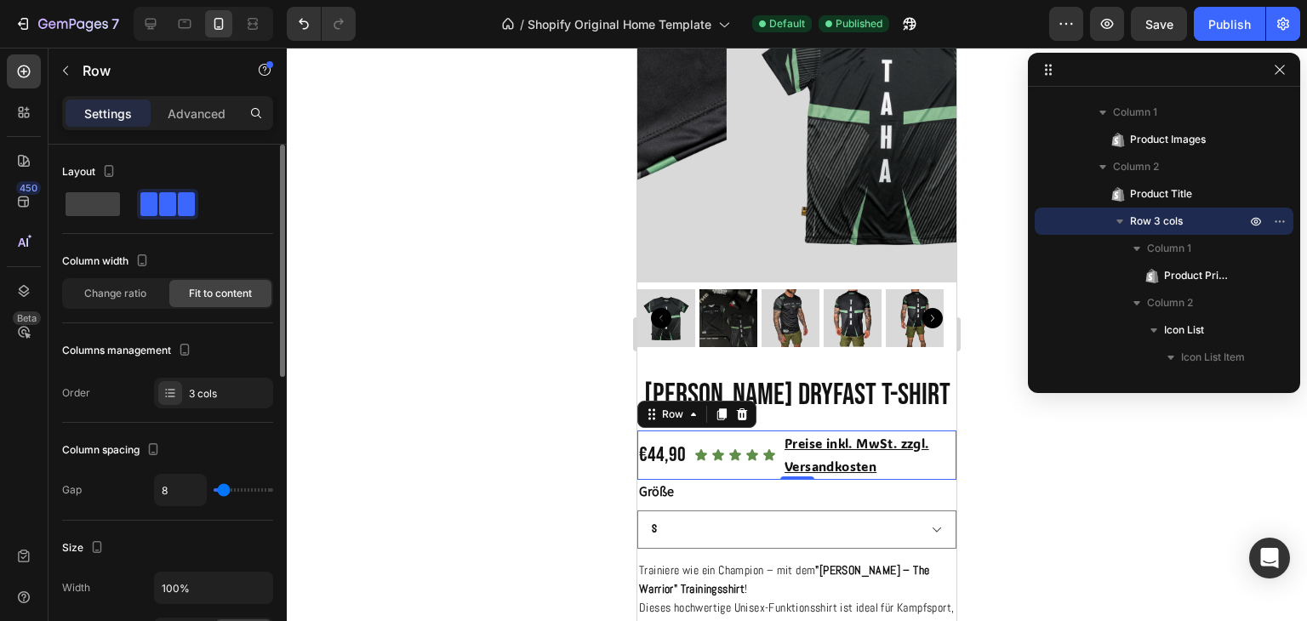
type input "0"
type input "18"
type input "20"
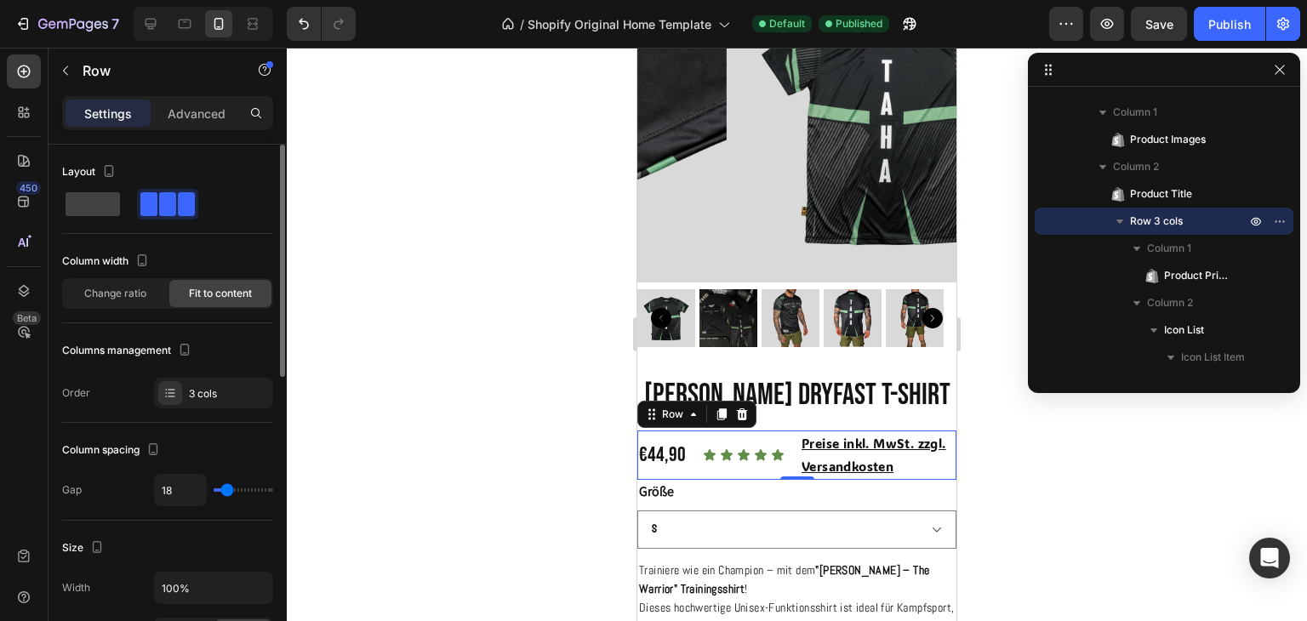
type input "20"
type input "22"
type input "24"
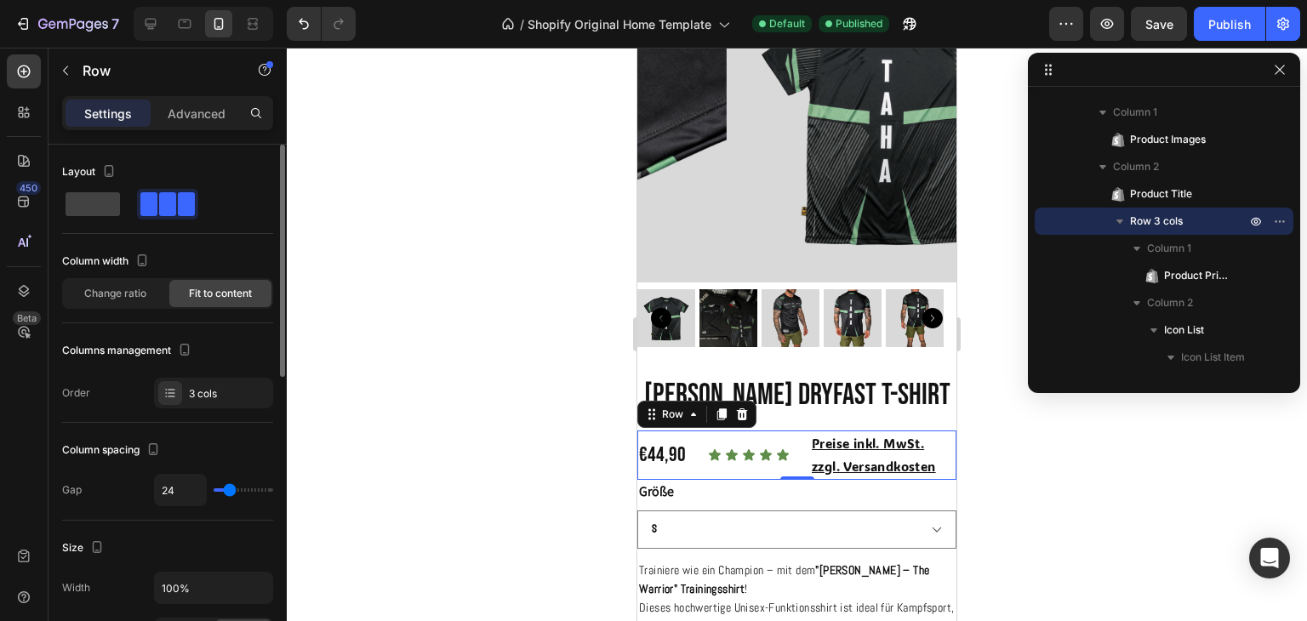
type input "22"
type input "16"
type input "11"
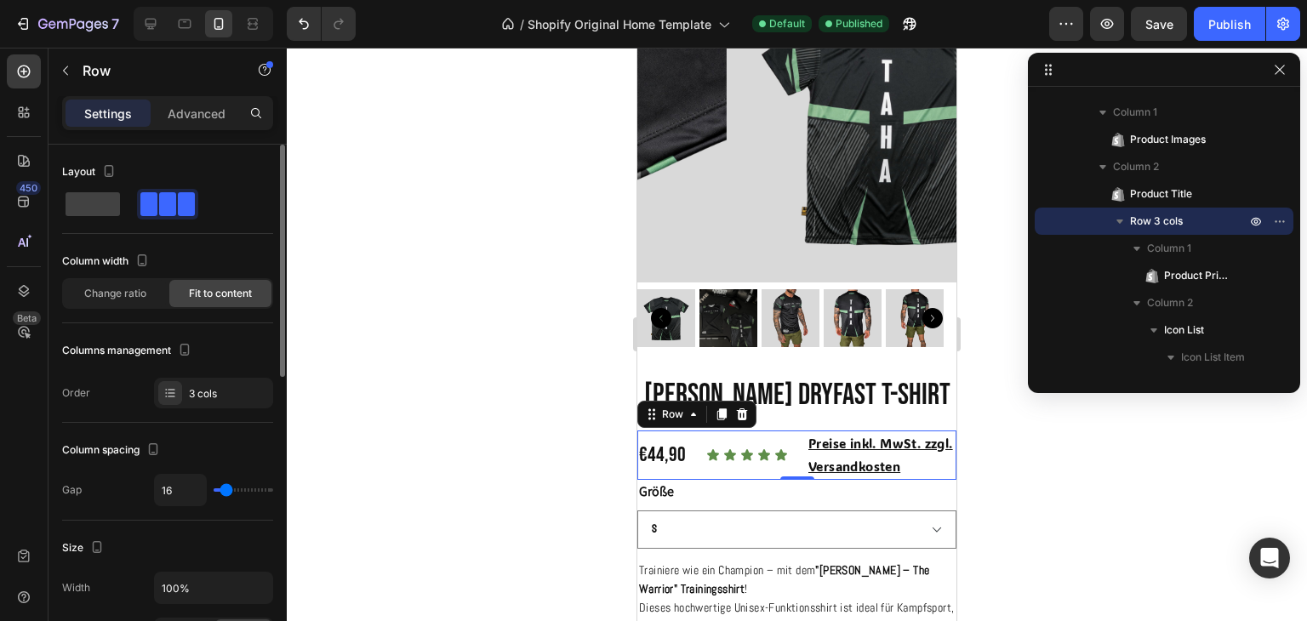
type input "11"
type input "15"
type input "16"
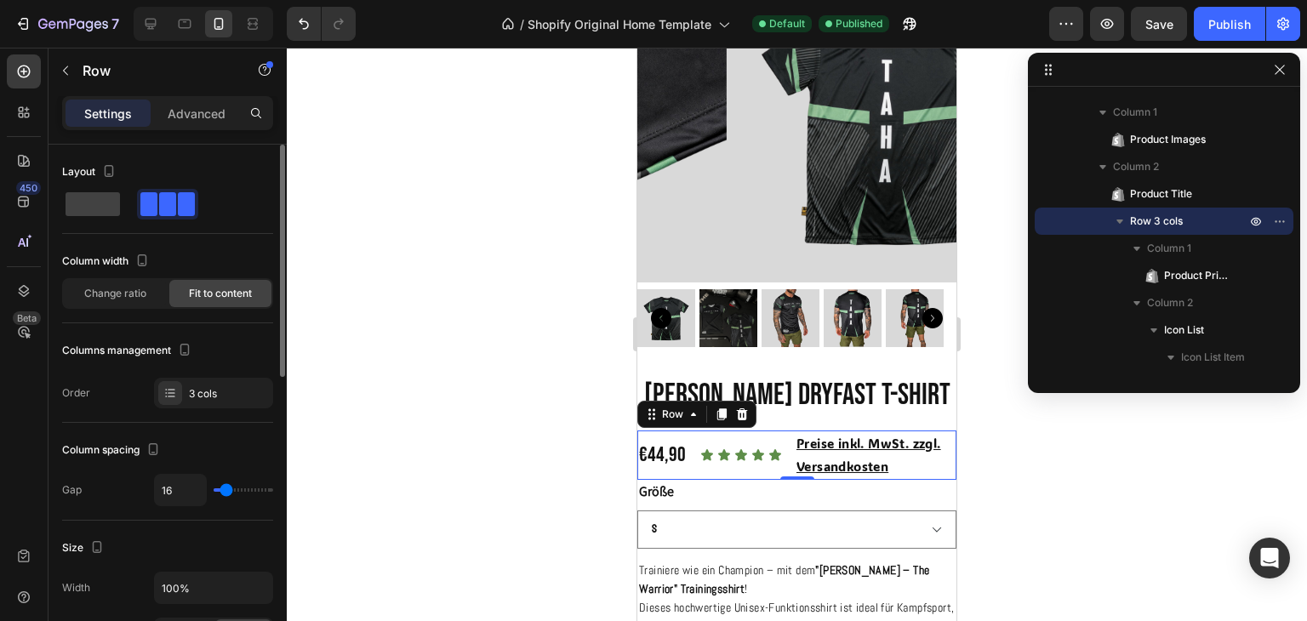
type input "18"
type input "16"
click at [226, 489] on input "range" at bounding box center [244, 490] width 60 height 3
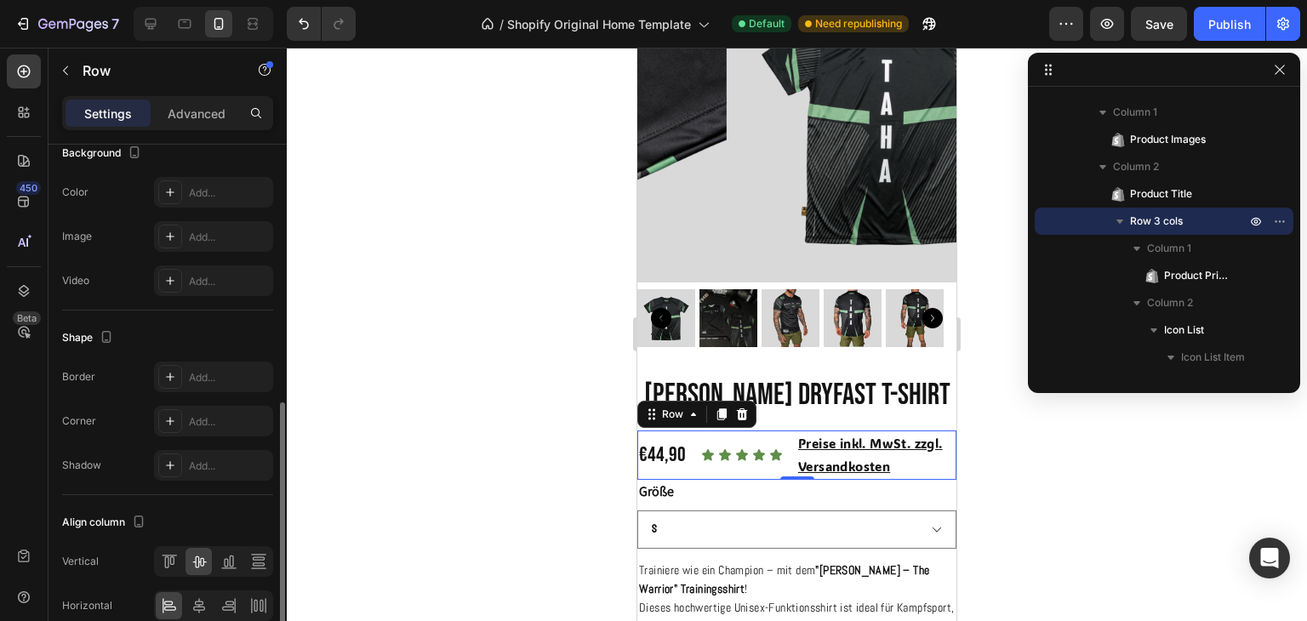
scroll to position [660, 0]
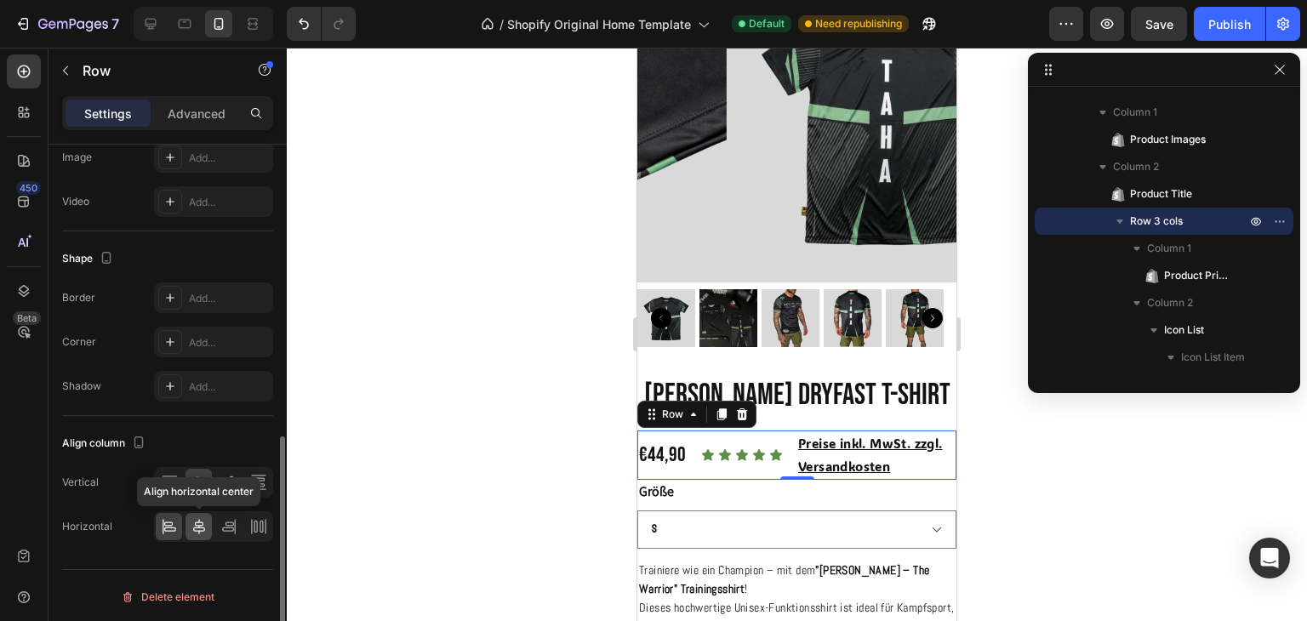
click at [199, 518] on icon at bounding box center [199, 526] width 17 height 17
click at [225, 489] on icon at bounding box center [228, 489] width 15 height 1
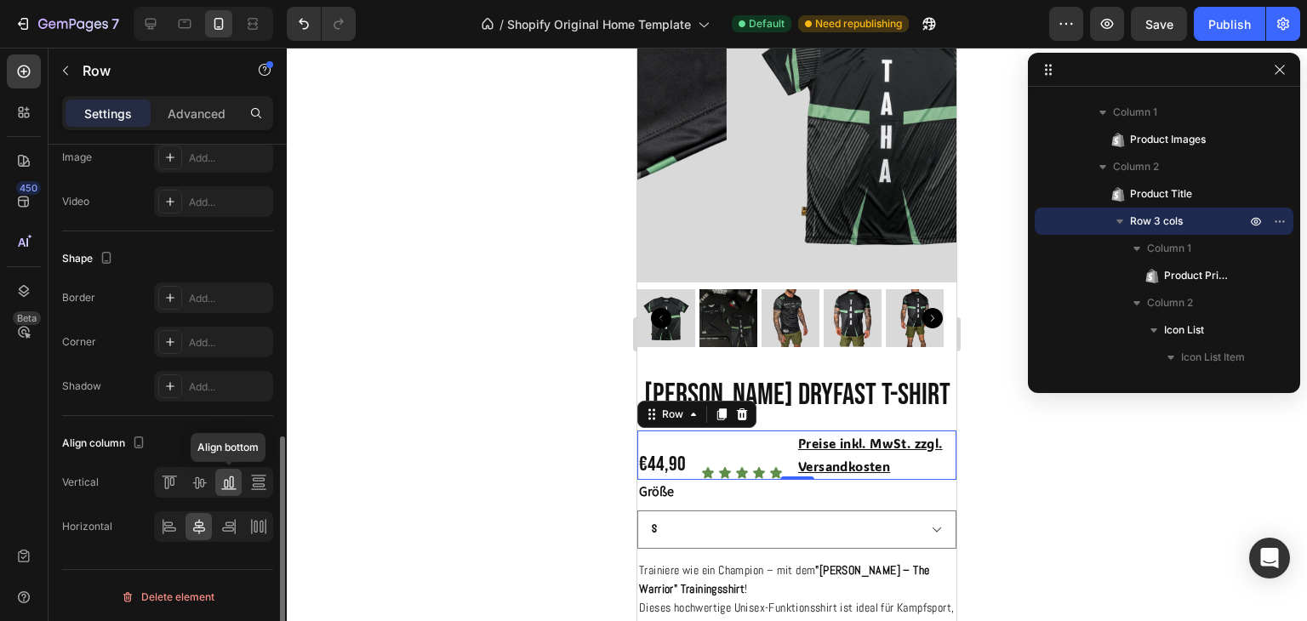
click at [225, 489] on icon at bounding box center [228, 489] width 15 height 1
click at [200, 479] on icon at bounding box center [199, 483] width 14 height 12
click at [254, 489] on icon at bounding box center [258, 489] width 15 height 1
click at [231, 485] on icon at bounding box center [228, 482] width 17 height 17
click at [228, 514] on div at bounding box center [228, 526] width 26 height 27
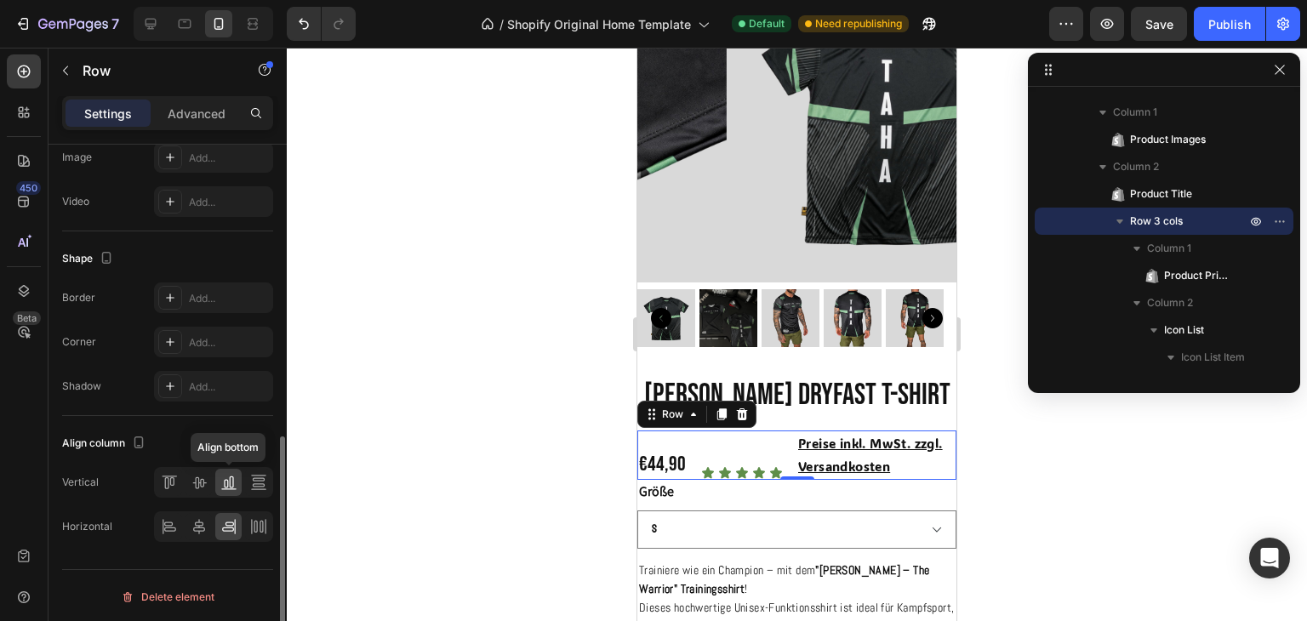
click at [232, 485] on icon at bounding box center [228, 482] width 17 height 17
click at [251, 483] on icon at bounding box center [258, 482] width 17 height 17
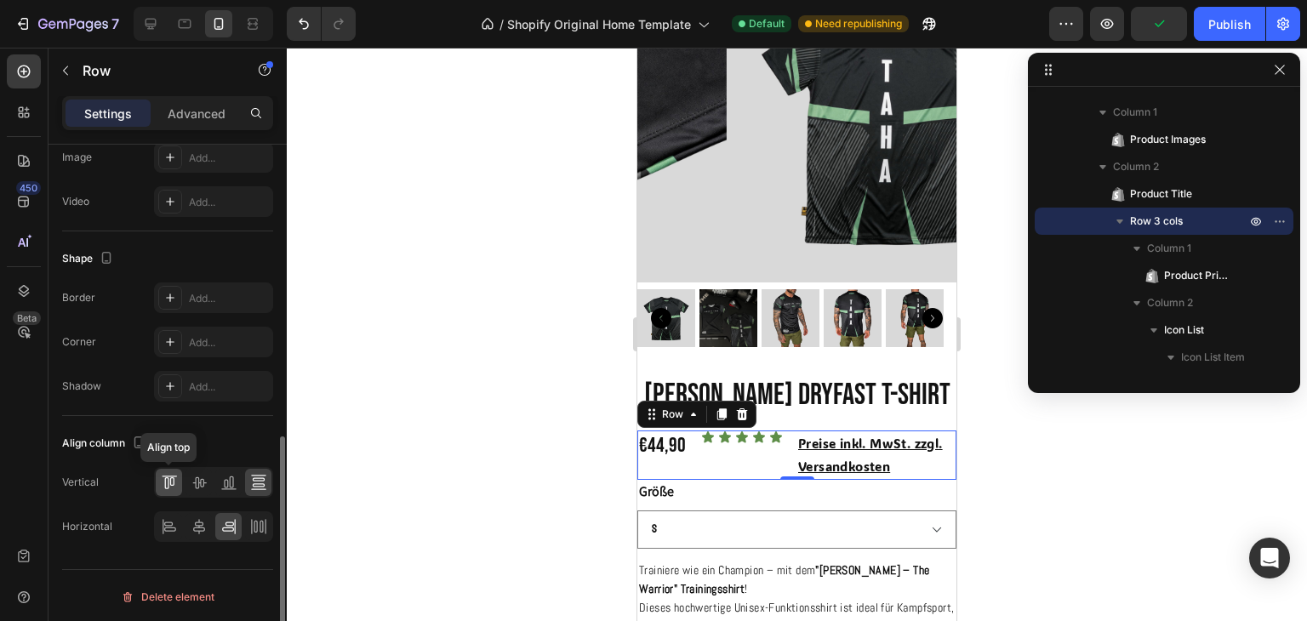
click at [174, 480] on icon at bounding box center [169, 482] width 17 height 17
click at [174, 513] on div at bounding box center [169, 526] width 26 height 27
click at [195, 488] on div at bounding box center [199, 482] width 26 height 27
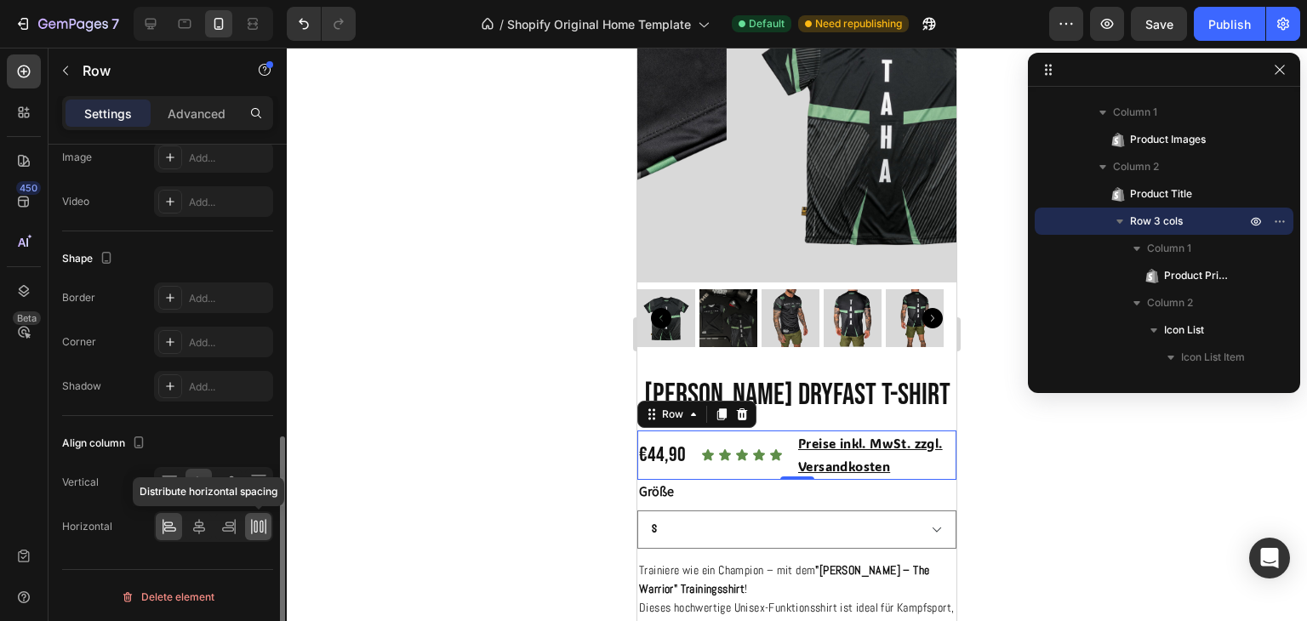
click at [252, 528] on icon at bounding box center [258, 526] width 17 height 17
click at [161, 518] on icon at bounding box center [169, 526] width 17 height 17
click at [204, 518] on icon at bounding box center [199, 526] width 17 height 17
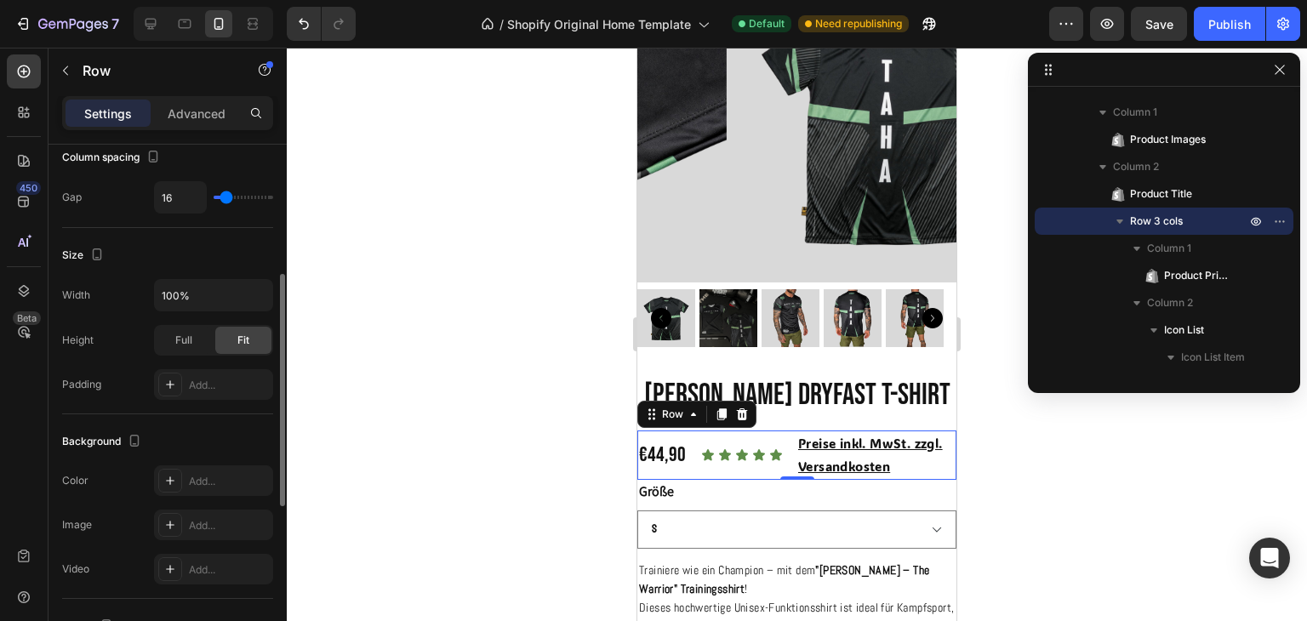
scroll to position [293, 0]
click at [683, 460] on div "Product Variants & Swatches" at bounding box center [714, 470] width 154 height 20
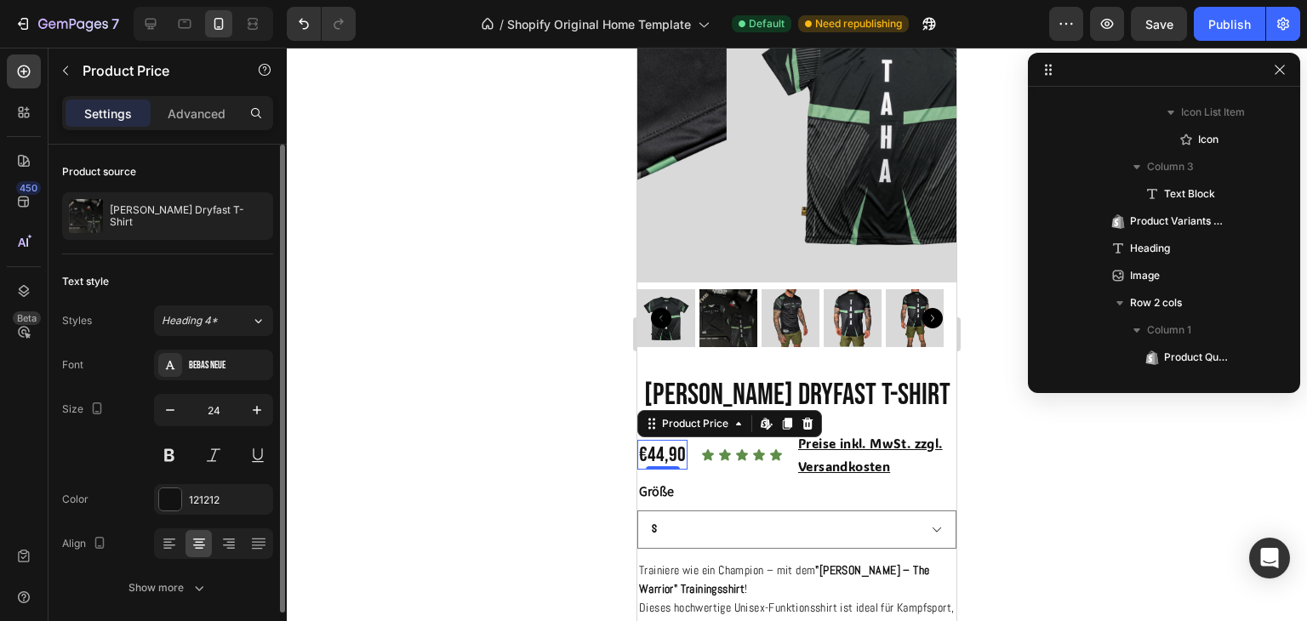
scroll to position [186, 0]
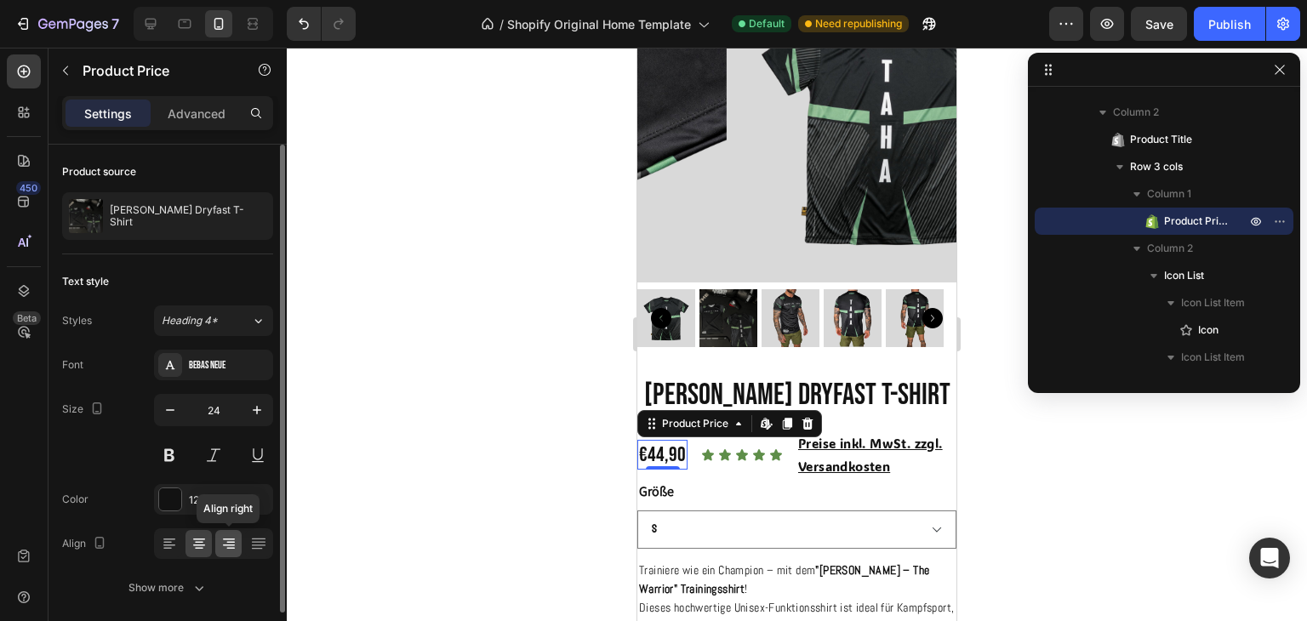
click at [231, 542] on icon at bounding box center [230, 543] width 9 height 2
click at [739, 449] on icon at bounding box center [742, 454] width 12 height 11
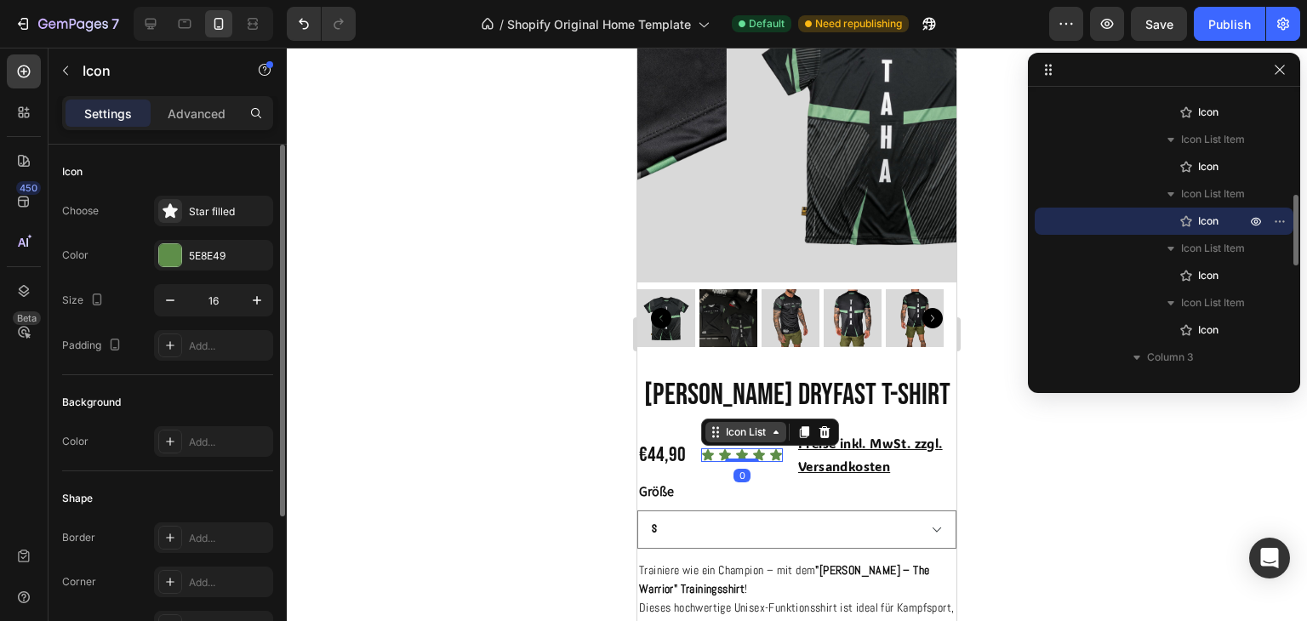
scroll to position [240, 0]
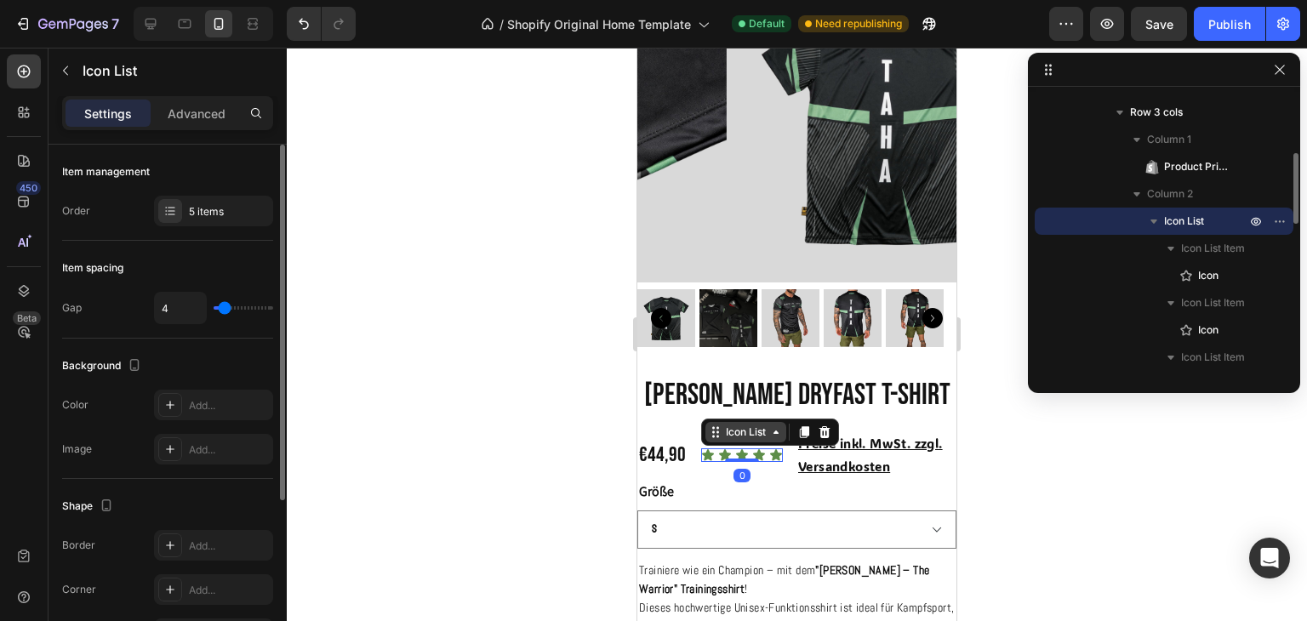
click at [729, 431] on div "Icon Icon Icon Icon Icon Icon List 0" at bounding box center [742, 455] width 82 height 49
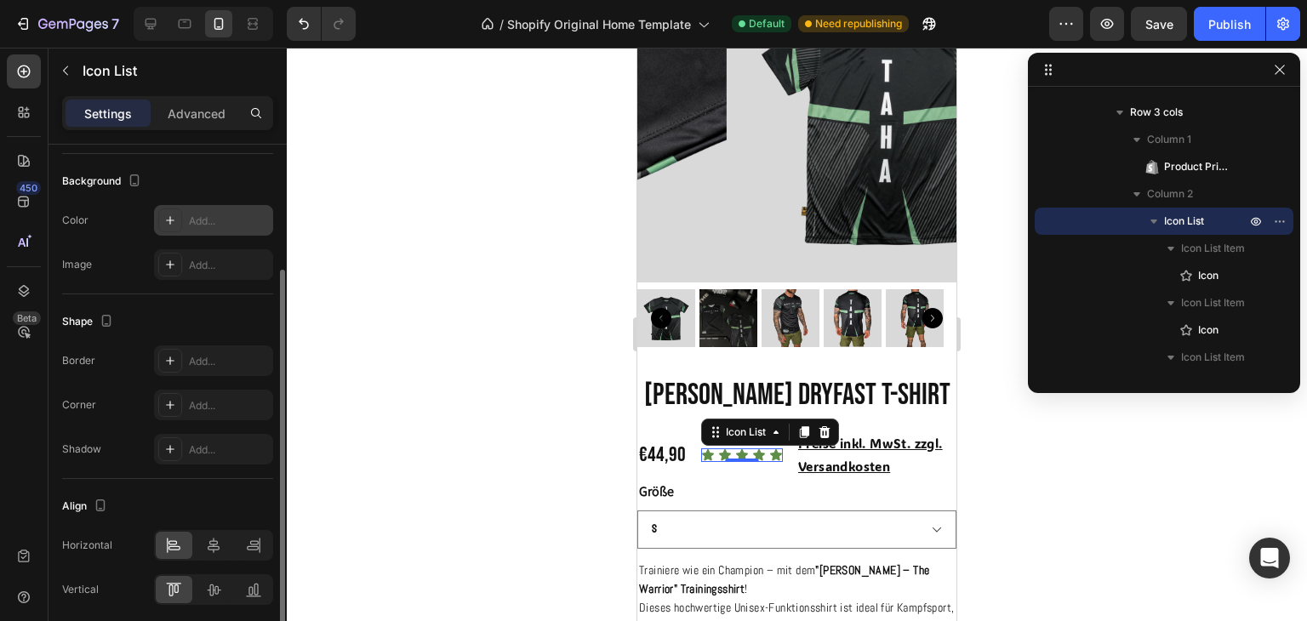
scroll to position [186, 0]
click at [214, 544] on icon at bounding box center [214, 544] width 12 height 15
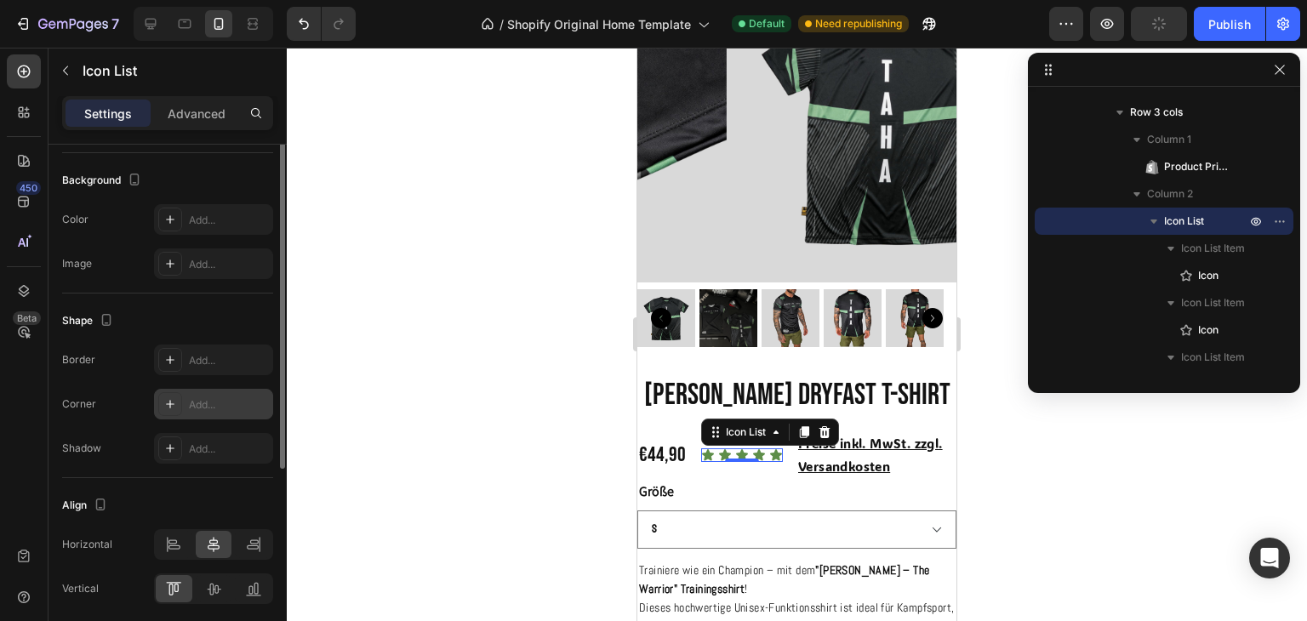
scroll to position [0, 0]
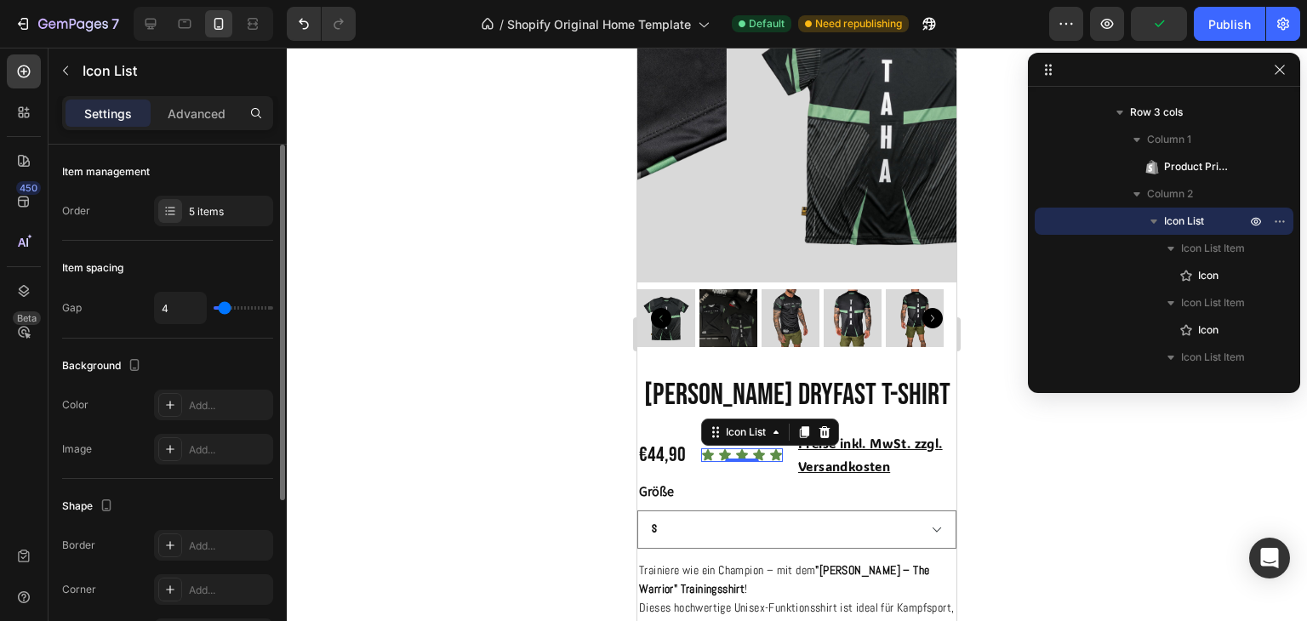
click at [228, 311] on div "4" at bounding box center [213, 308] width 119 height 32
type input "7"
type input "6"
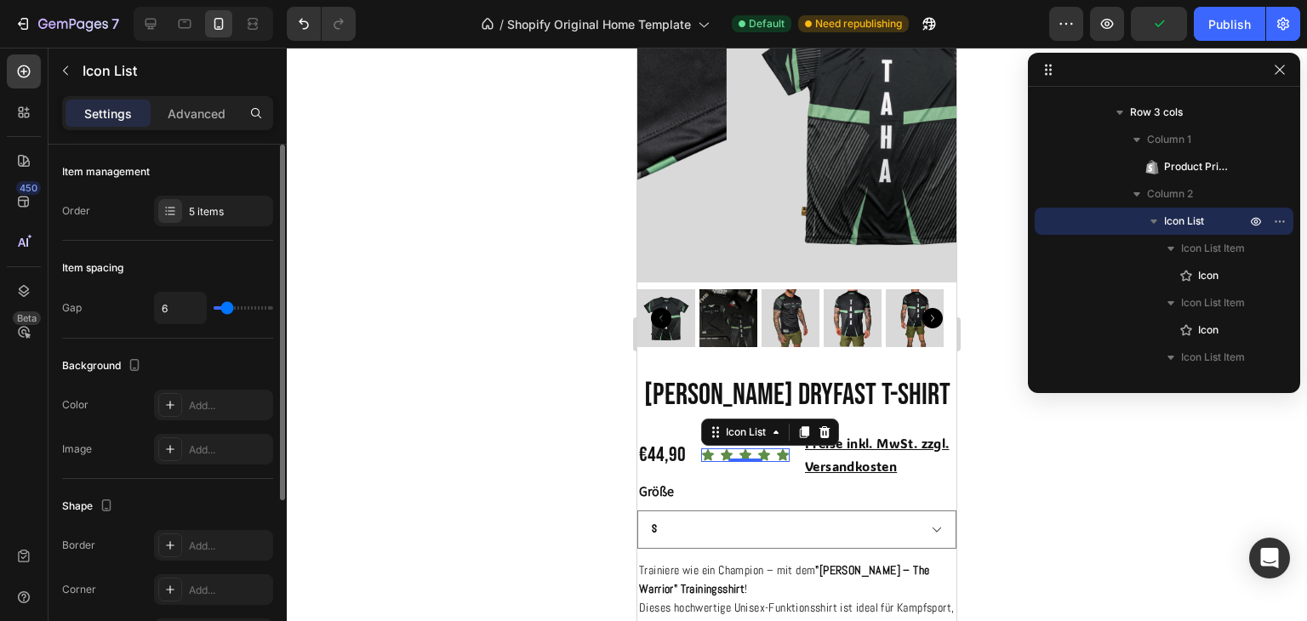
type input "4"
type input "3"
type input "2"
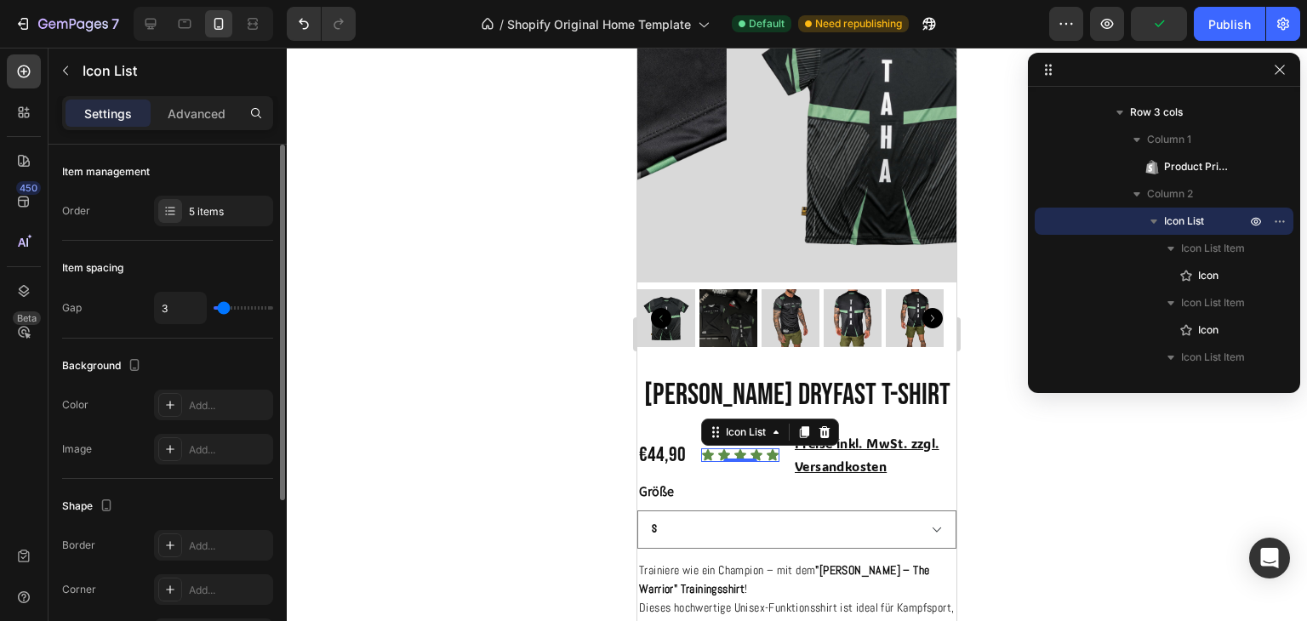
type input "2"
type input "1"
type input "0"
drag, startPoint x: 228, startPoint y: 311, endPoint x: 218, endPoint y: 311, distance: 10.2
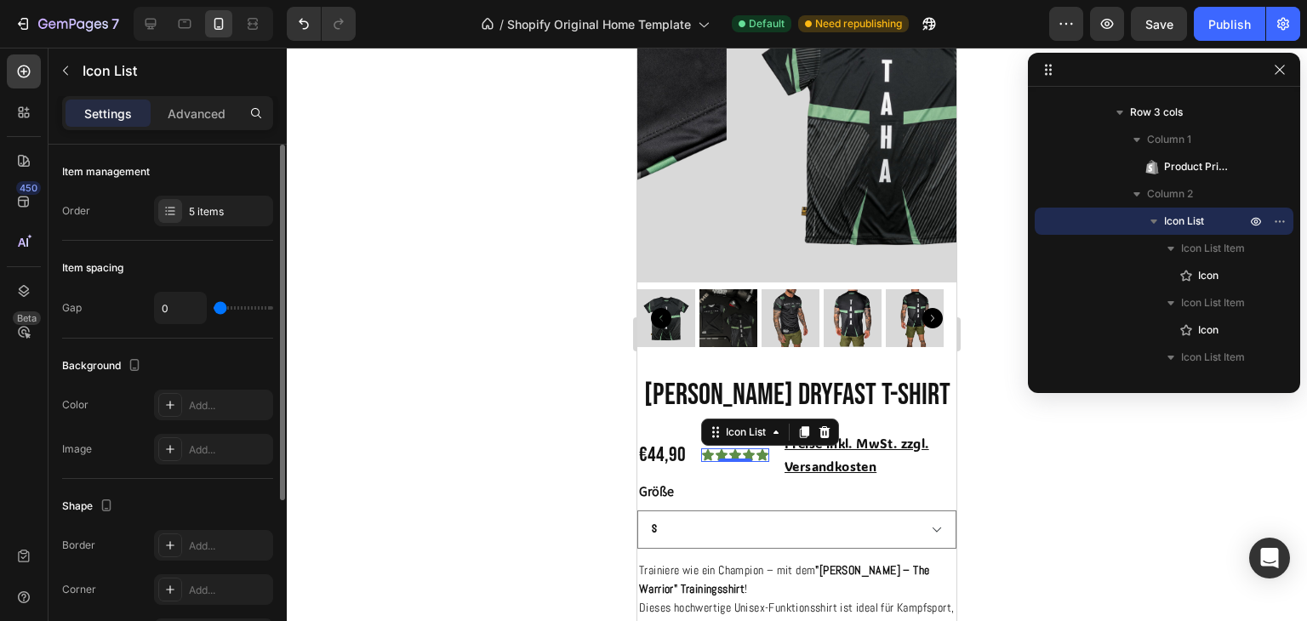
type input "0"
click at [218, 310] on input "range" at bounding box center [244, 307] width 60 height 3
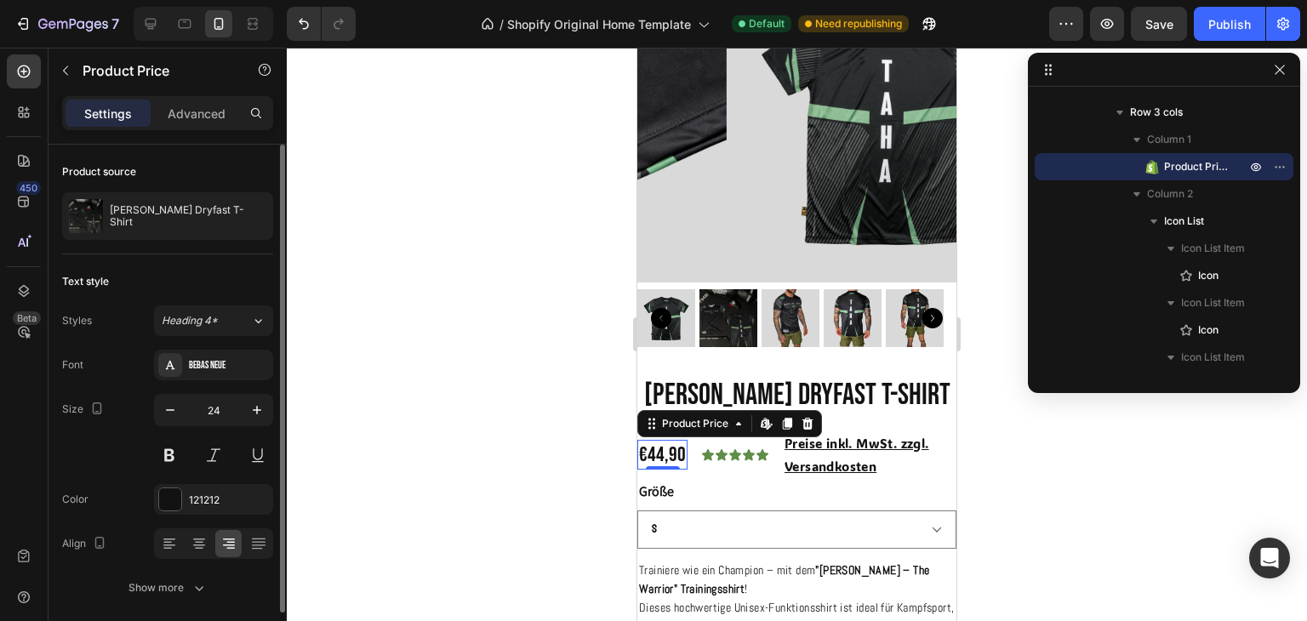
scroll to position [63, 0]
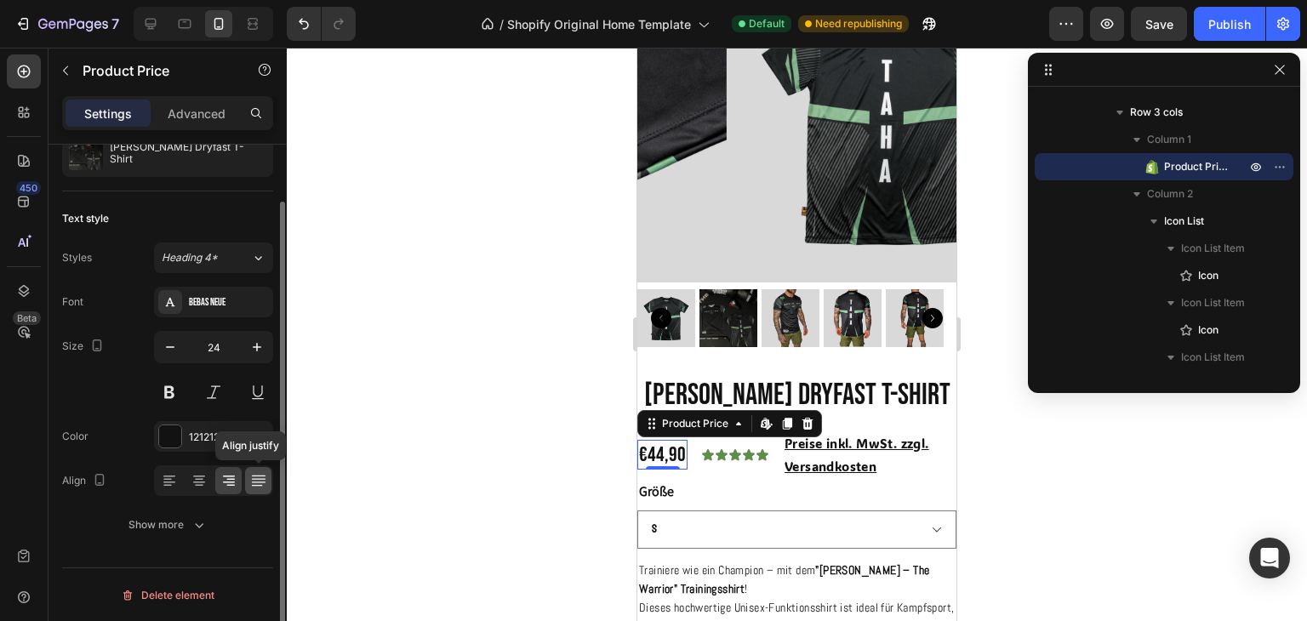
click at [252, 472] on icon at bounding box center [258, 480] width 17 height 17
drag, startPoint x: 243, startPoint y: 473, endPoint x: 226, endPoint y: 473, distance: 17.0
click at [226, 473] on div "Align right" at bounding box center [213, 481] width 119 height 31
click at [226, 473] on icon at bounding box center [228, 480] width 17 height 17
click at [204, 510] on button "Show more" at bounding box center [167, 525] width 211 height 31
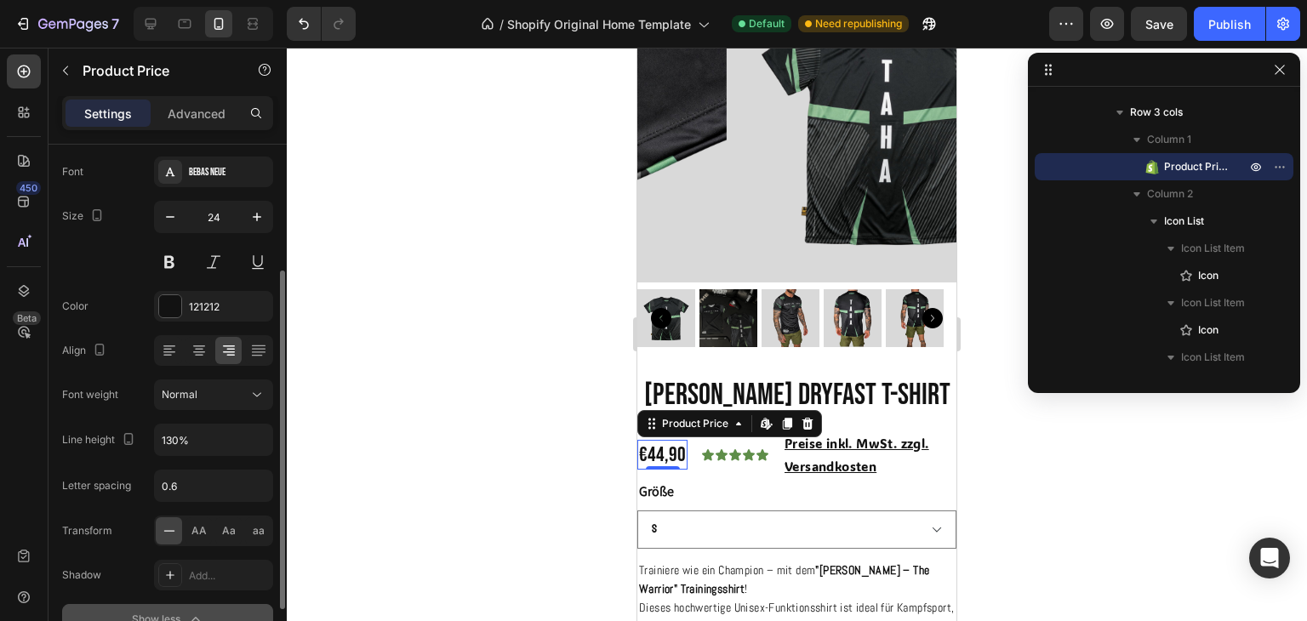
scroll to position [287, 0]
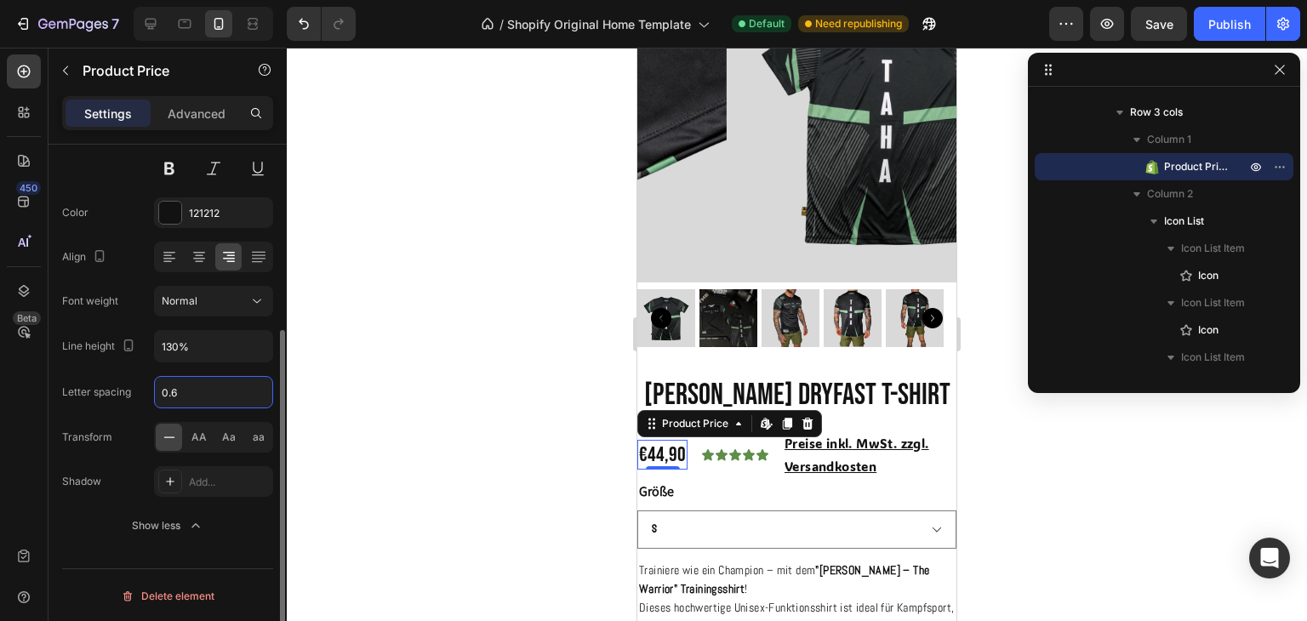
click at [179, 386] on input "0.6" at bounding box center [213, 392] width 117 height 31
type input "0"
type input "2"
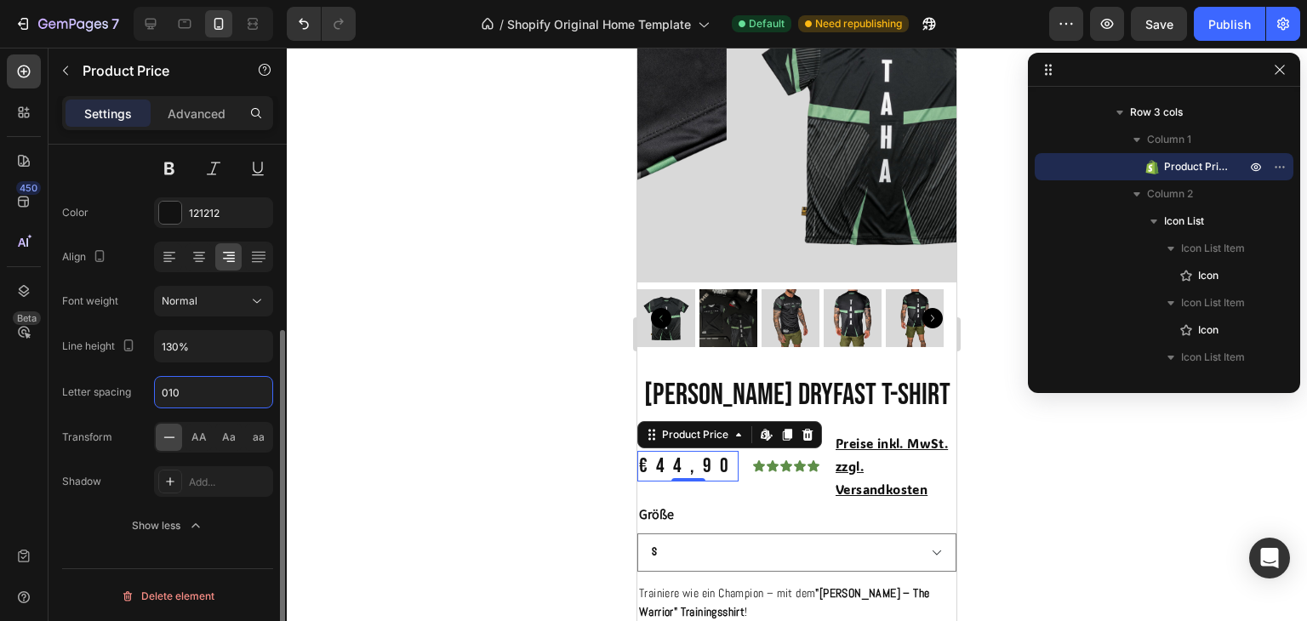
type input "0.6"
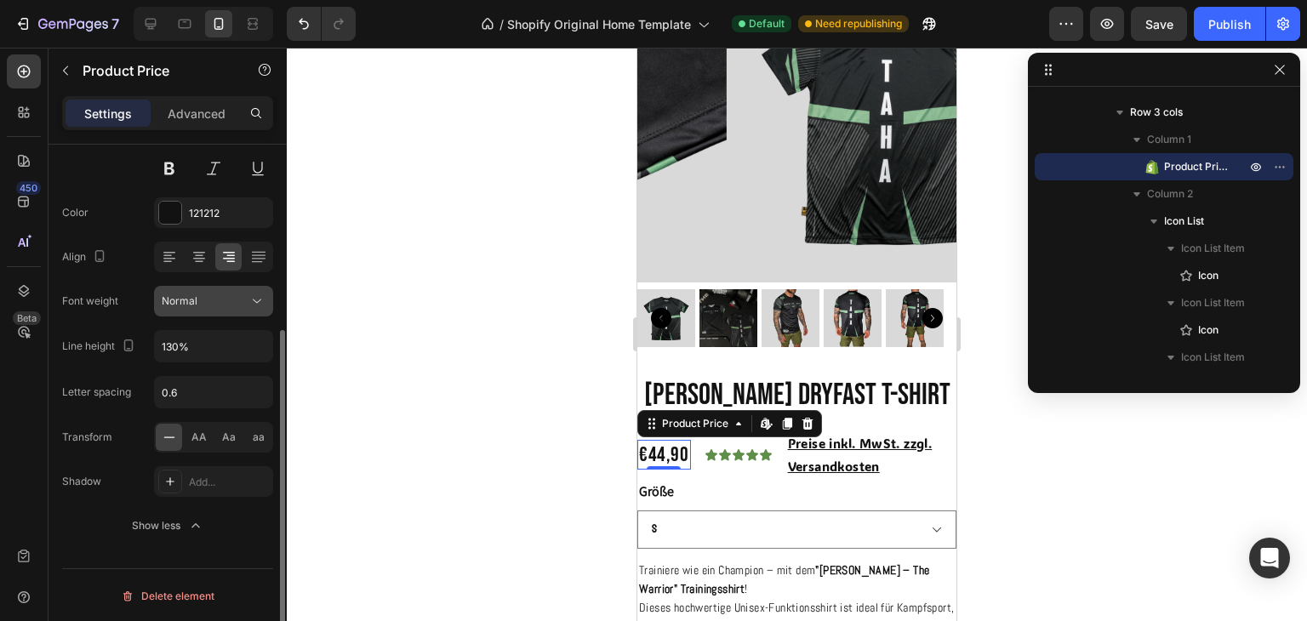
click at [191, 306] on span "Normal" at bounding box center [180, 301] width 36 height 15
click at [197, 258] on icon at bounding box center [199, 257] width 17 height 17
click at [225, 259] on icon at bounding box center [228, 257] width 17 height 17
click at [253, 261] on icon at bounding box center [258, 257] width 17 height 17
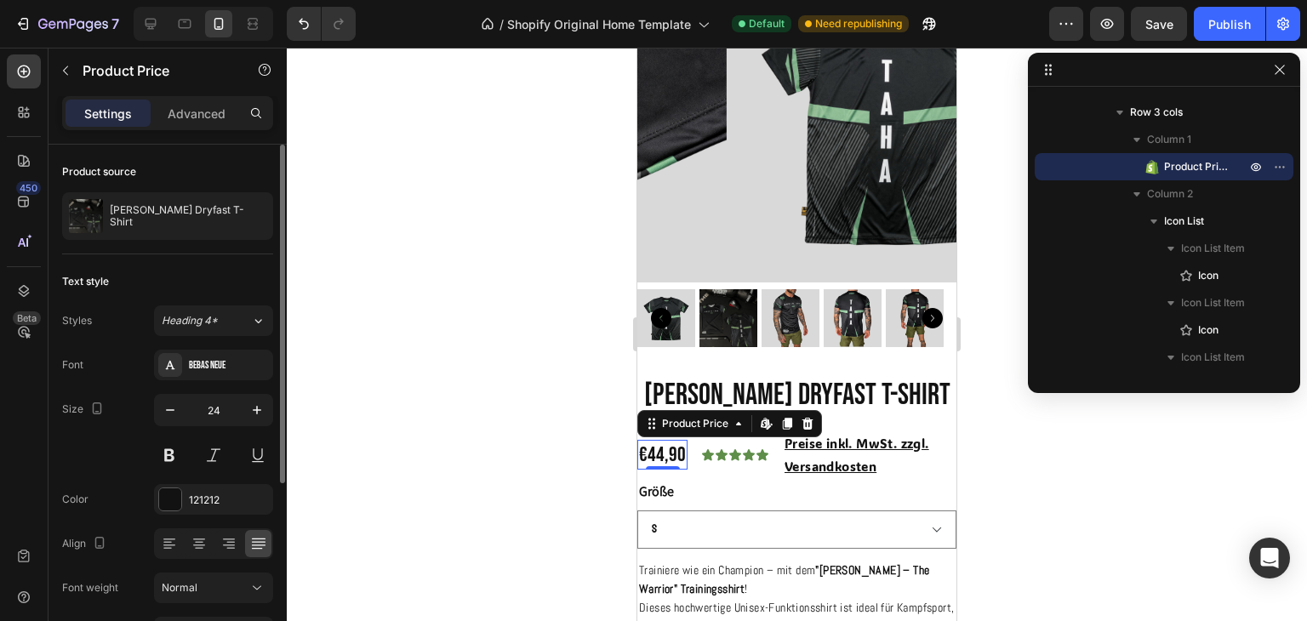
scroll to position [0, 0]
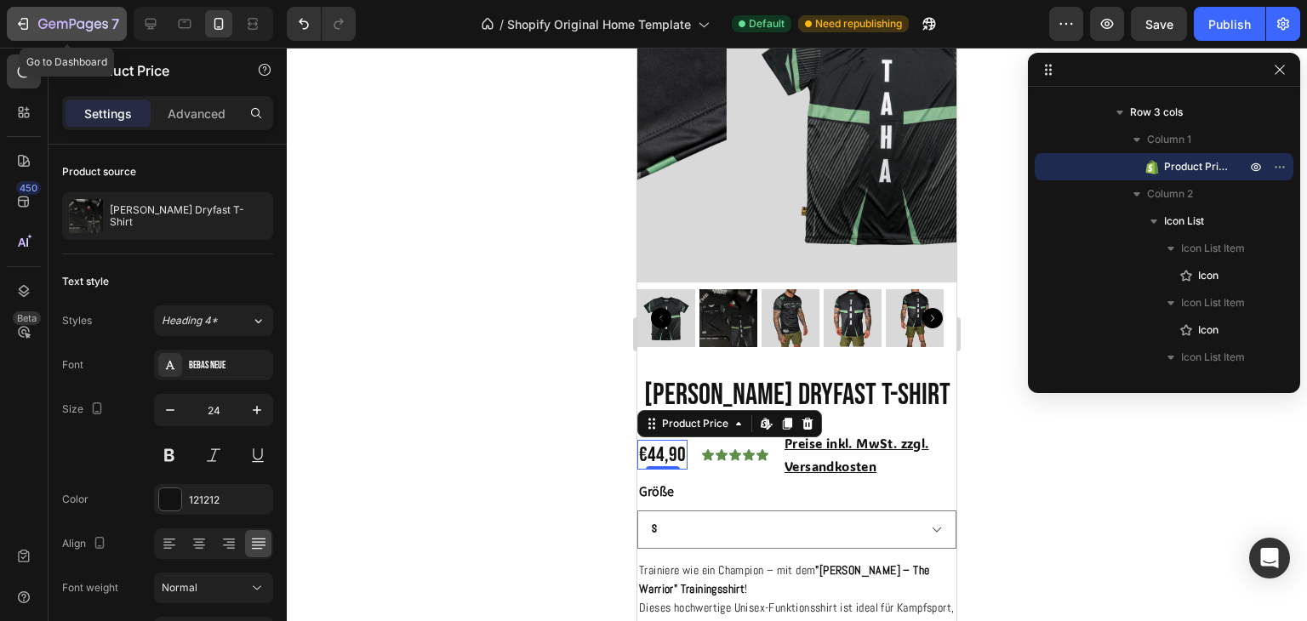
click at [43, 20] on icon "button" at bounding box center [42, 24] width 9 height 10
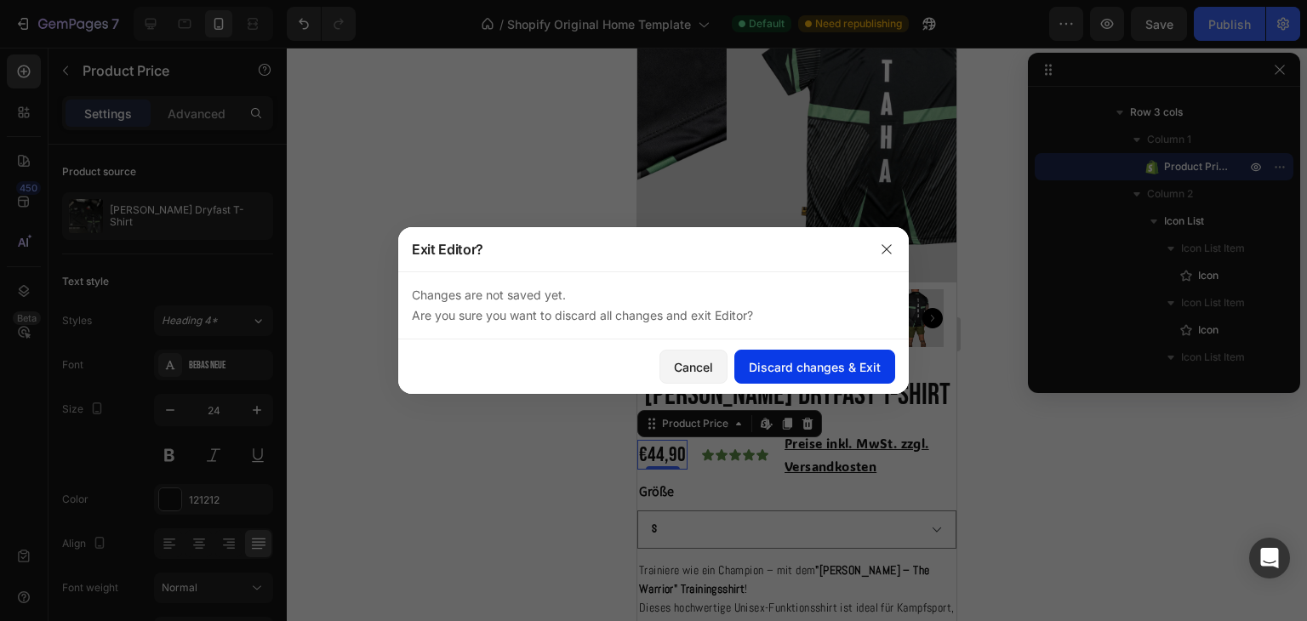
click at [790, 364] on div "Discard changes & Exit" at bounding box center [815, 367] width 132 height 18
